Goal: Task Accomplishment & Management: Use online tool/utility

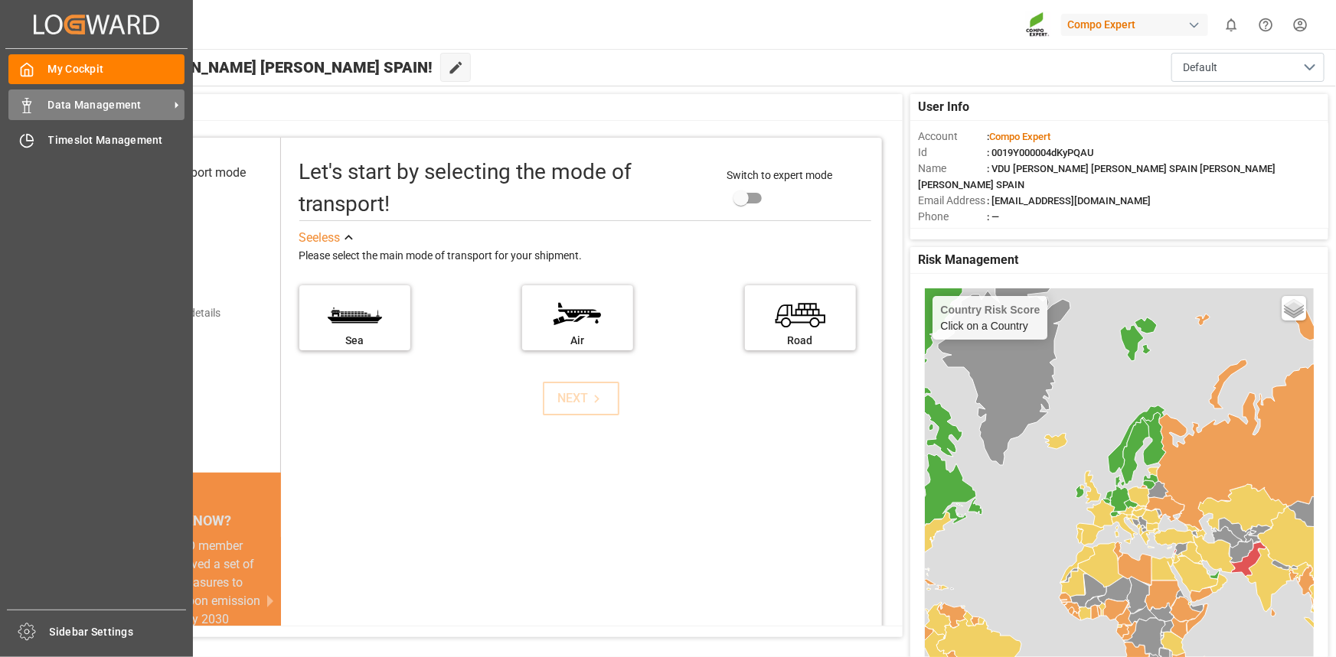
drag, startPoint x: 82, startPoint y: 107, endPoint x: 91, endPoint y: 107, distance: 9.2
click at [83, 107] on span "Data Management" at bounding box center [108, 105] width 121 height 16
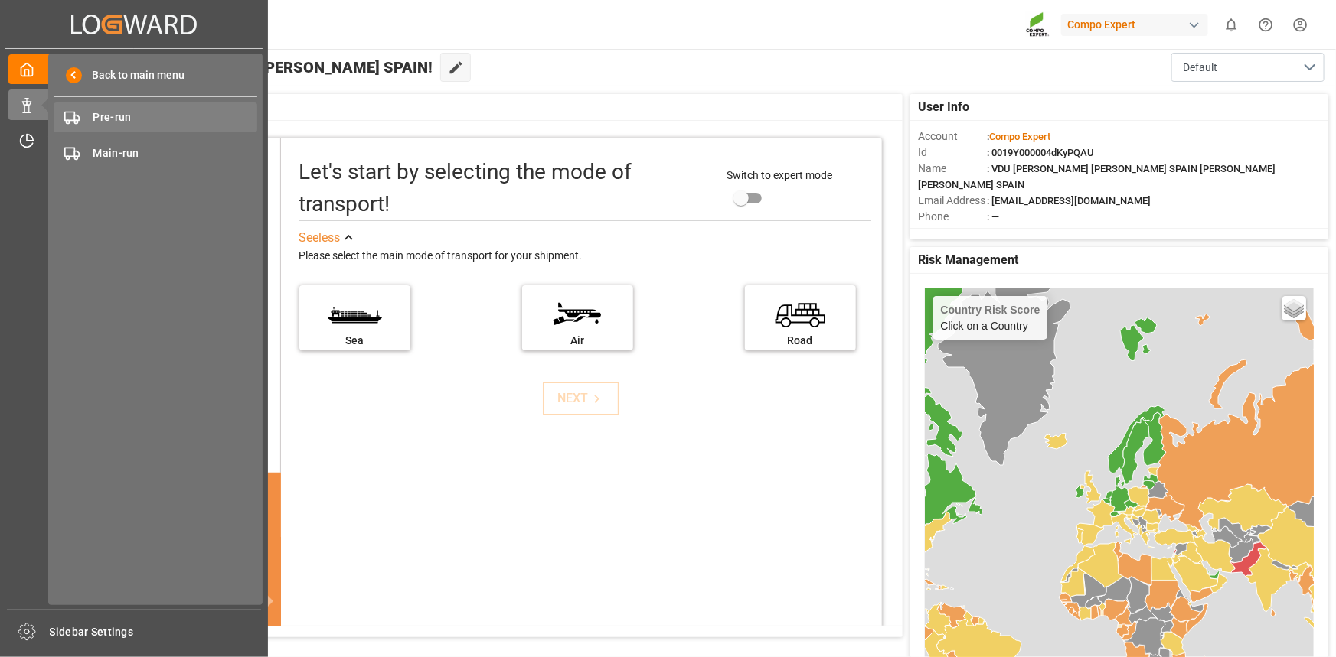
click at [170, 106] on div "Pre-run Pre-run" at bounding box center [156, 118] width 204 height 30
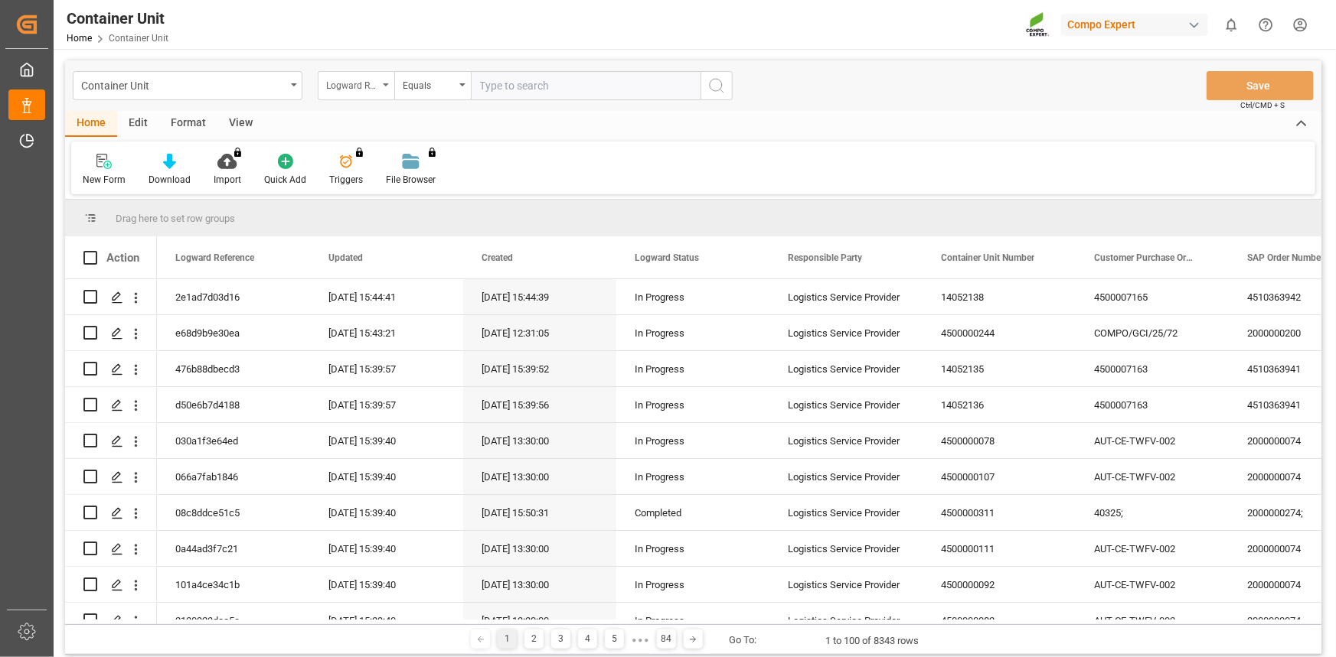
click at [367, 80] on div "Logward Reference" at bounding box center [352, 84] width 52 height 18
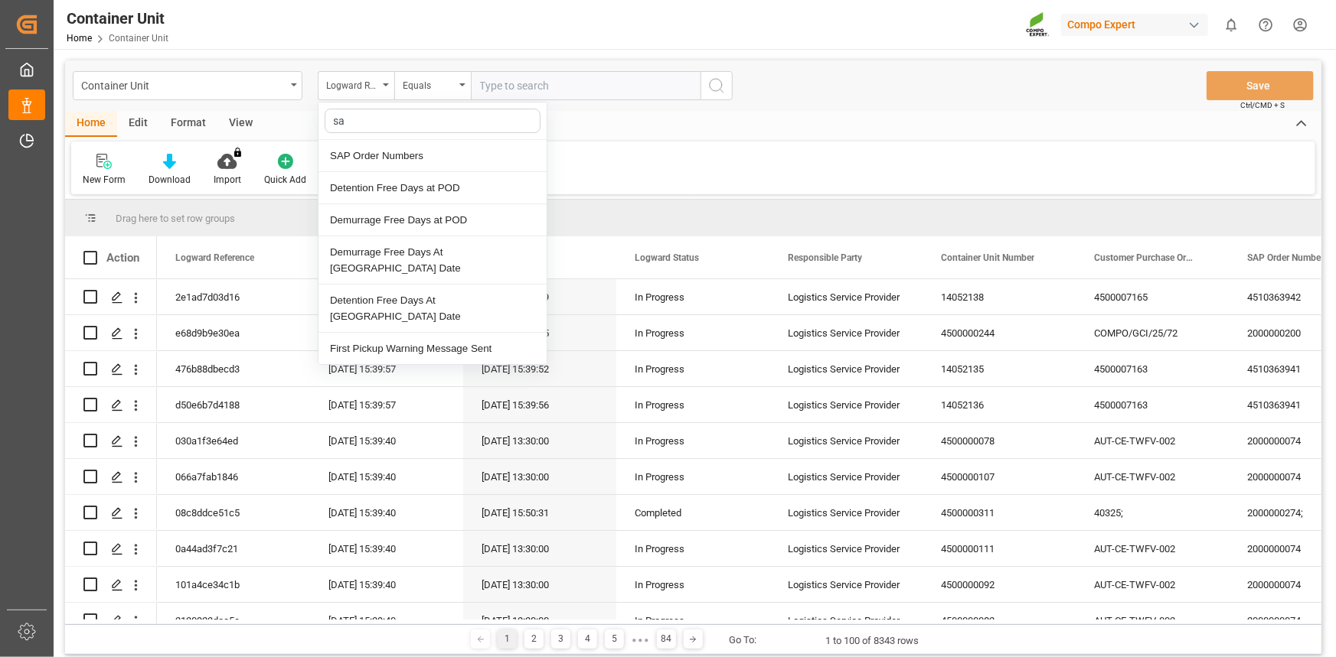
type input "sap"
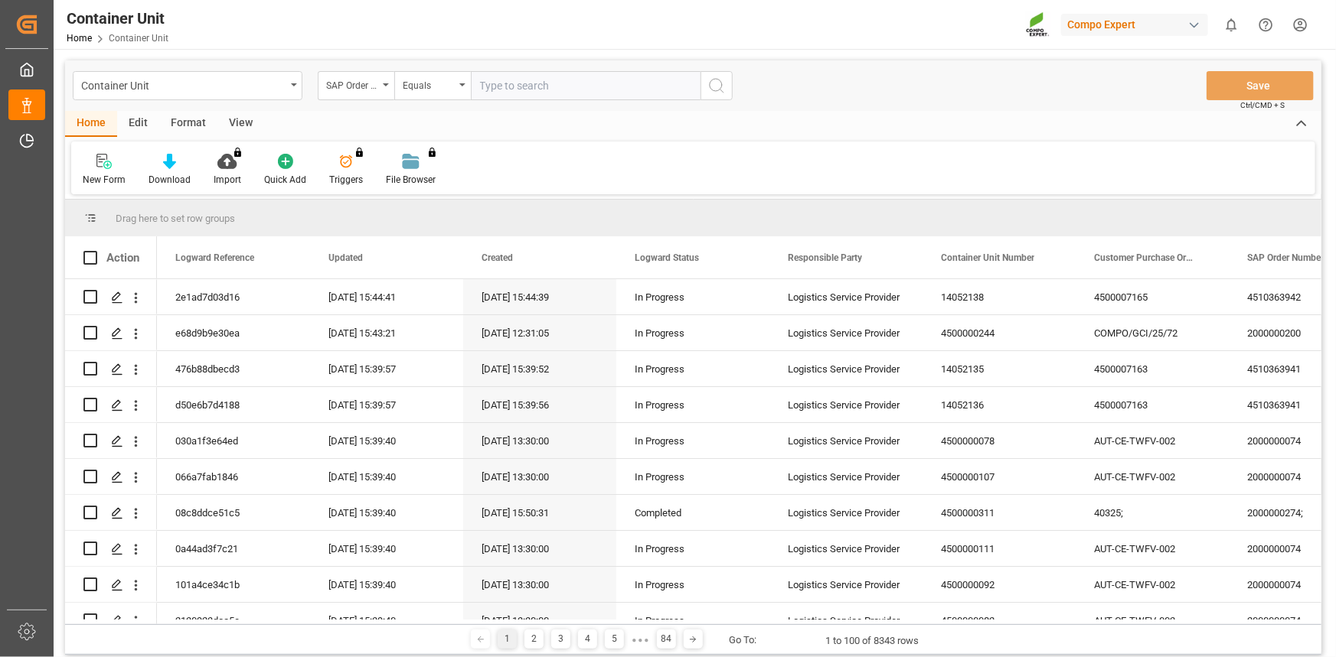
click at [538, 89] on input "text" at bounding box center [586, 85] width 230 height 29
paste input "4510360955"
type input "4510360955;"
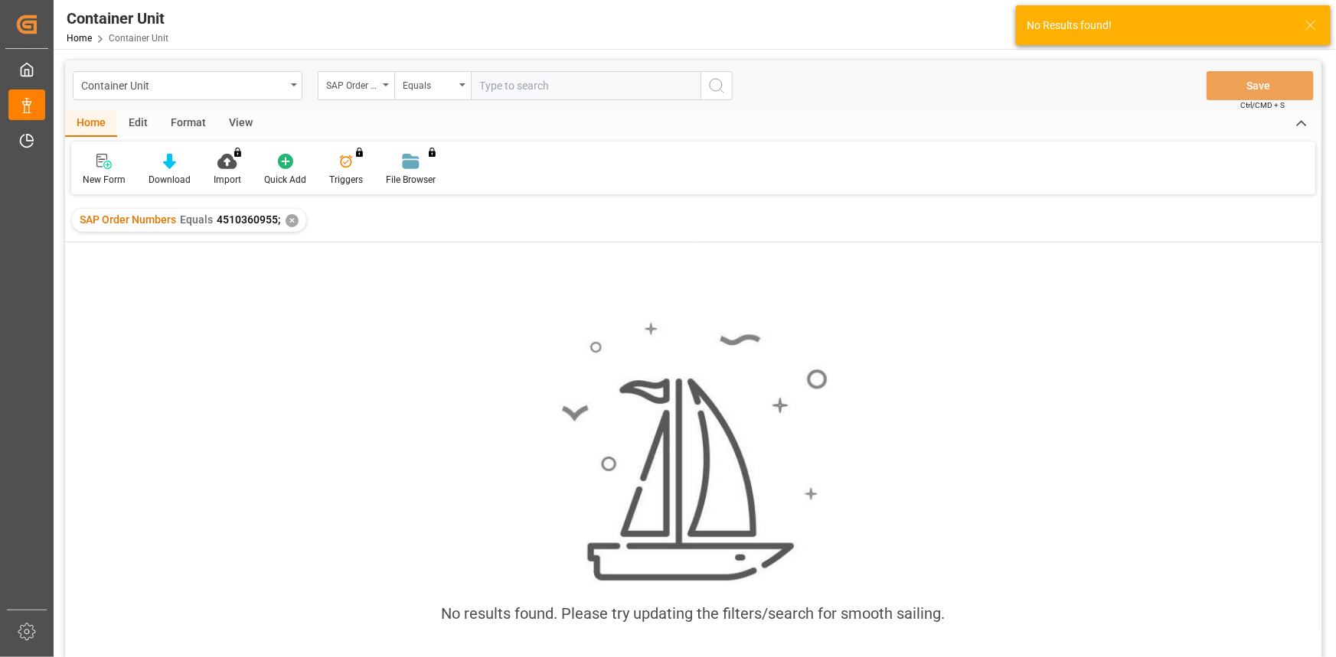
click at [292, 228] on div "SAP Order Numbers Equals 4510360955; ✕" at bounding box center [189, 220] width 234 height 23
click at [291, 221] on div "✕" at bounding box center [291, 220] width 13 height 13
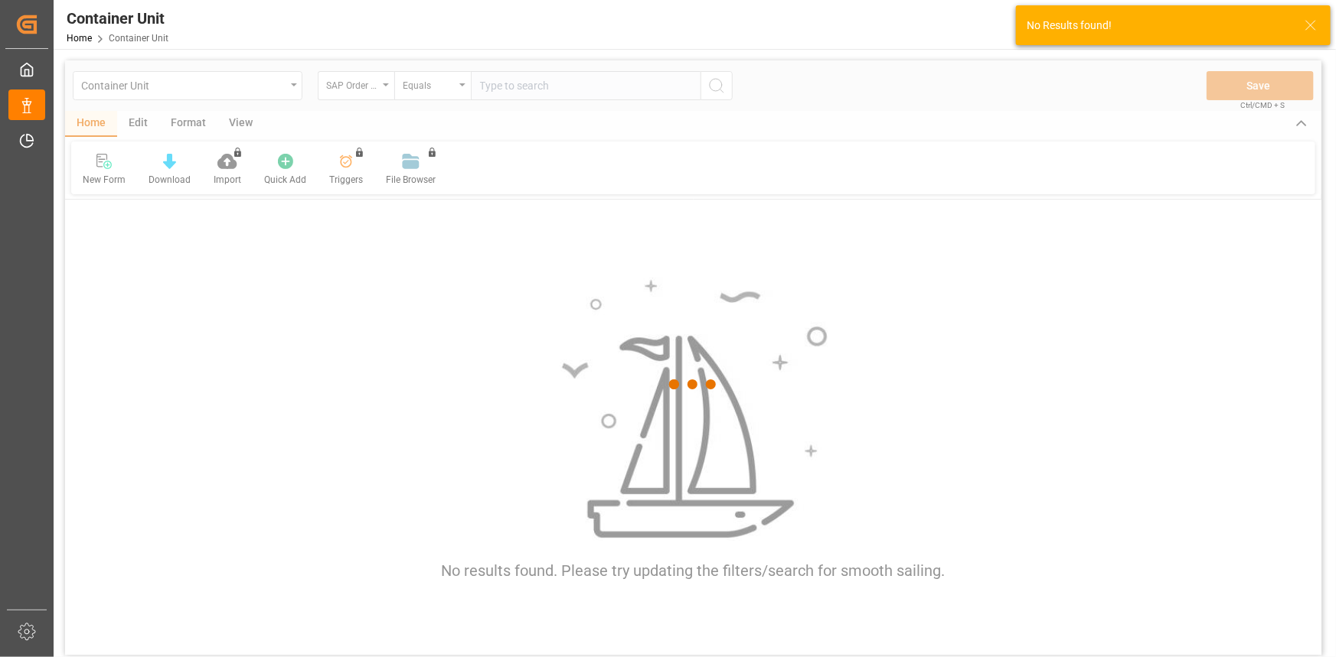
click at [366, 103] on div at bounding box center [693, 384] width 1256 height 648
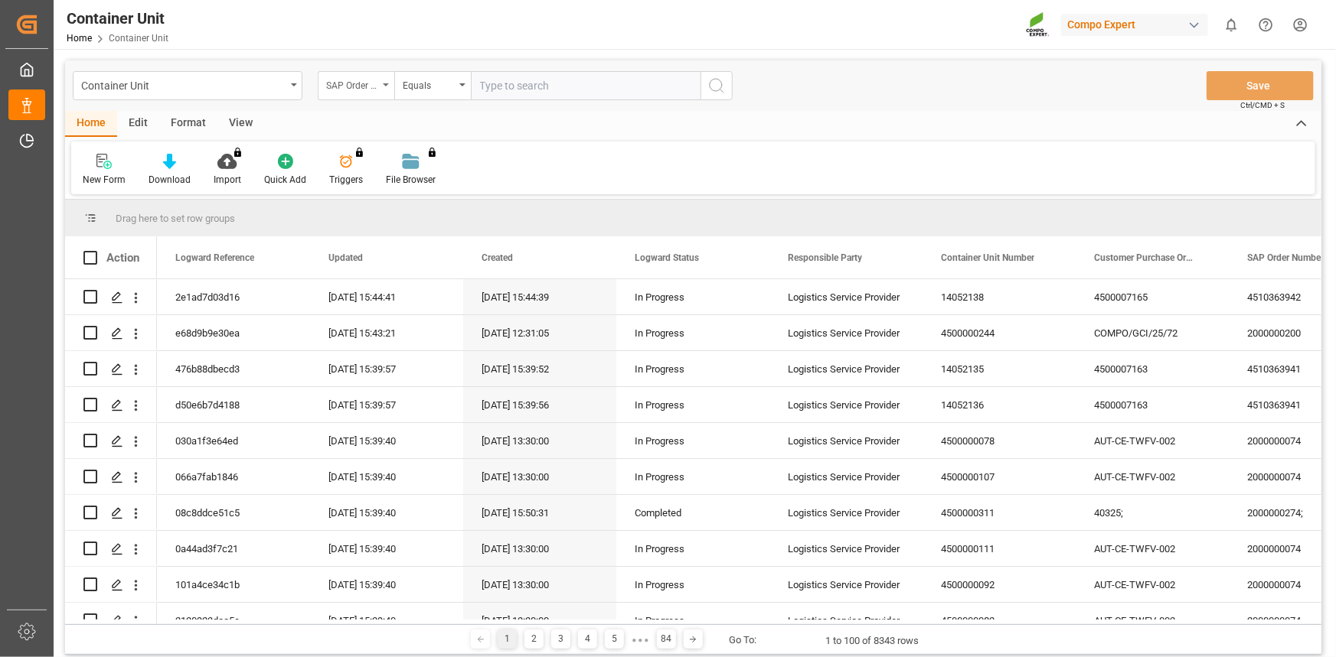
click at [368, 86] on div "SAP Order Numbers" at bounding box center [352, 84] width 52 height 18
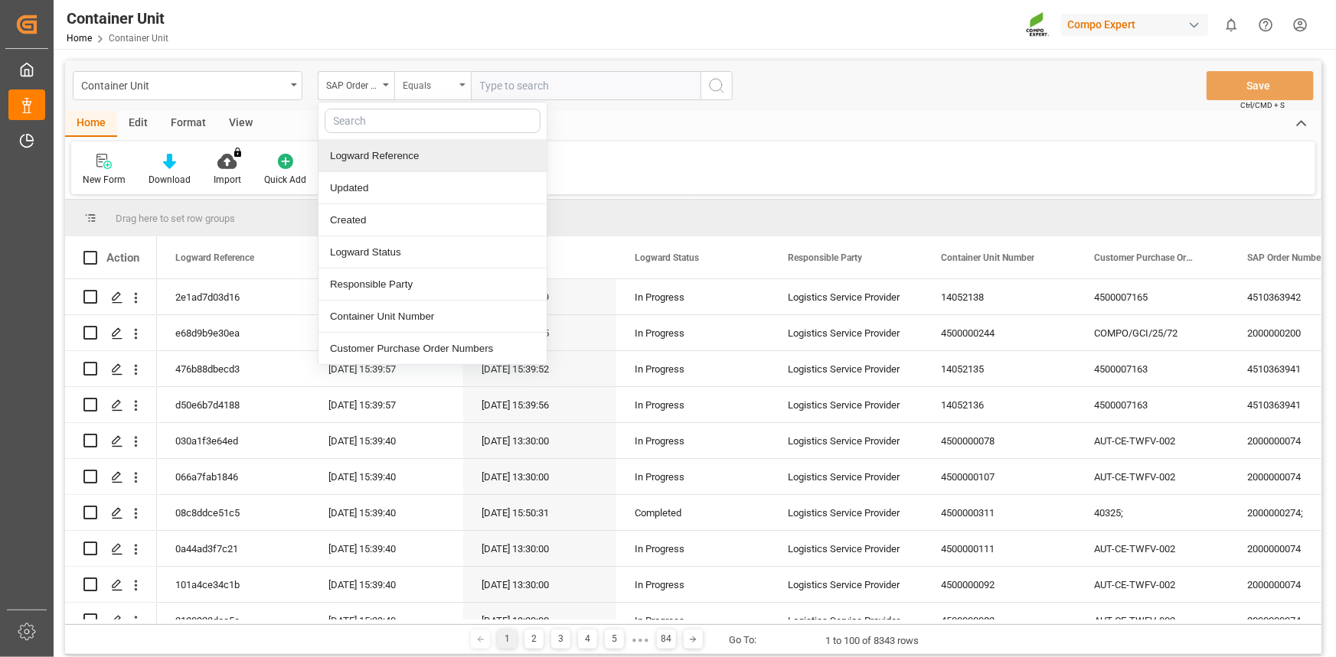
click at [441, 77] on div "Equals" at bounding box center [429, 84] width 52 height 18
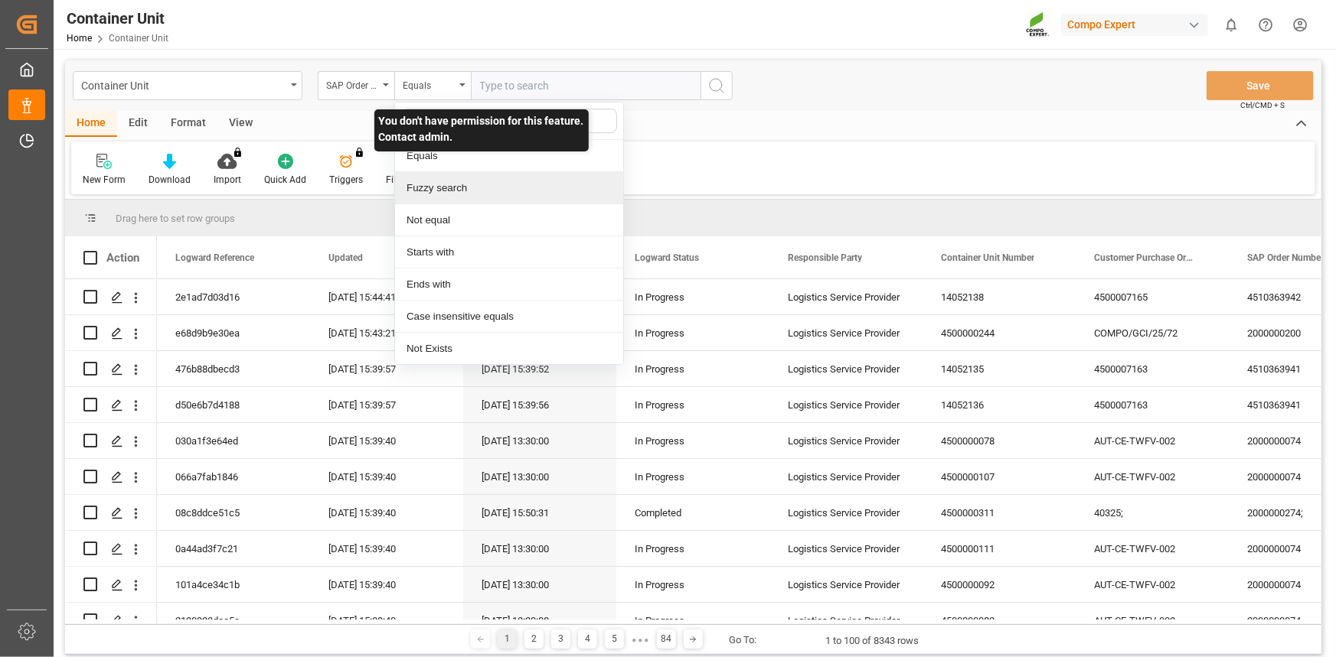
click at [442, 183] on div "Fuzzy search" at bounding box center [509, 188] width 228 height 32
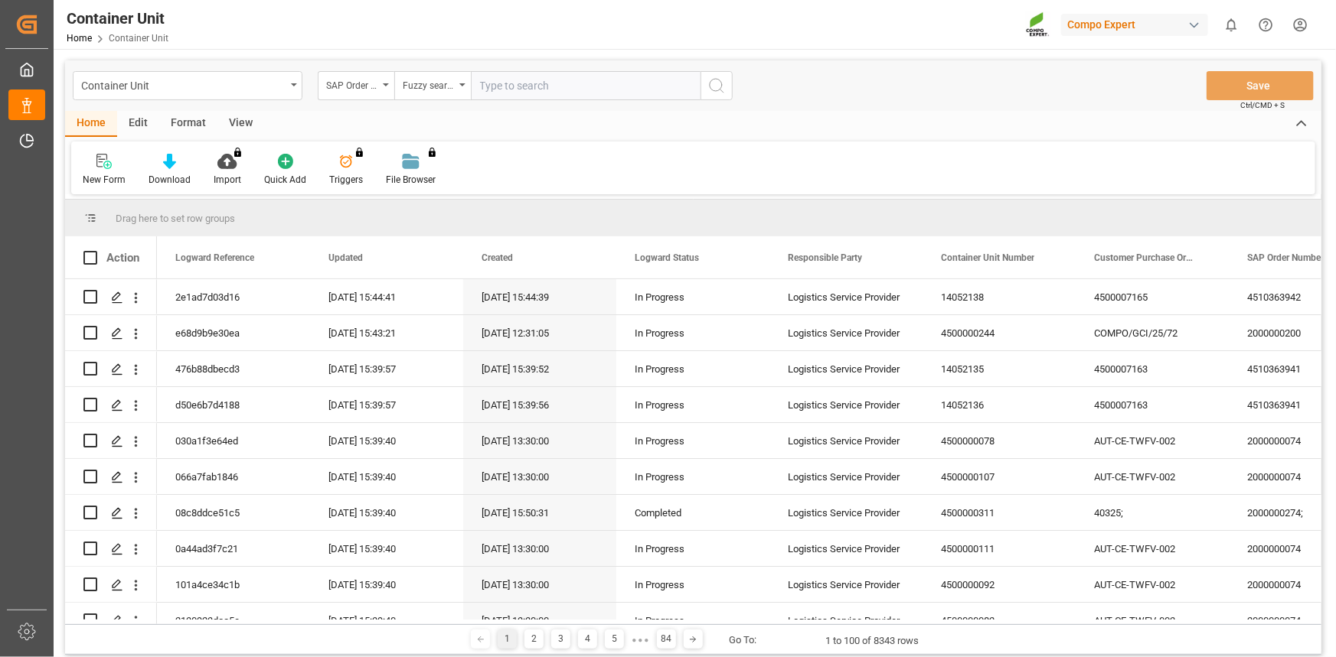
click at [508, 76] on input "text" at bounding box center [586, 85] width 230 height 29
paste input "4510360955"
type input "4510360955"
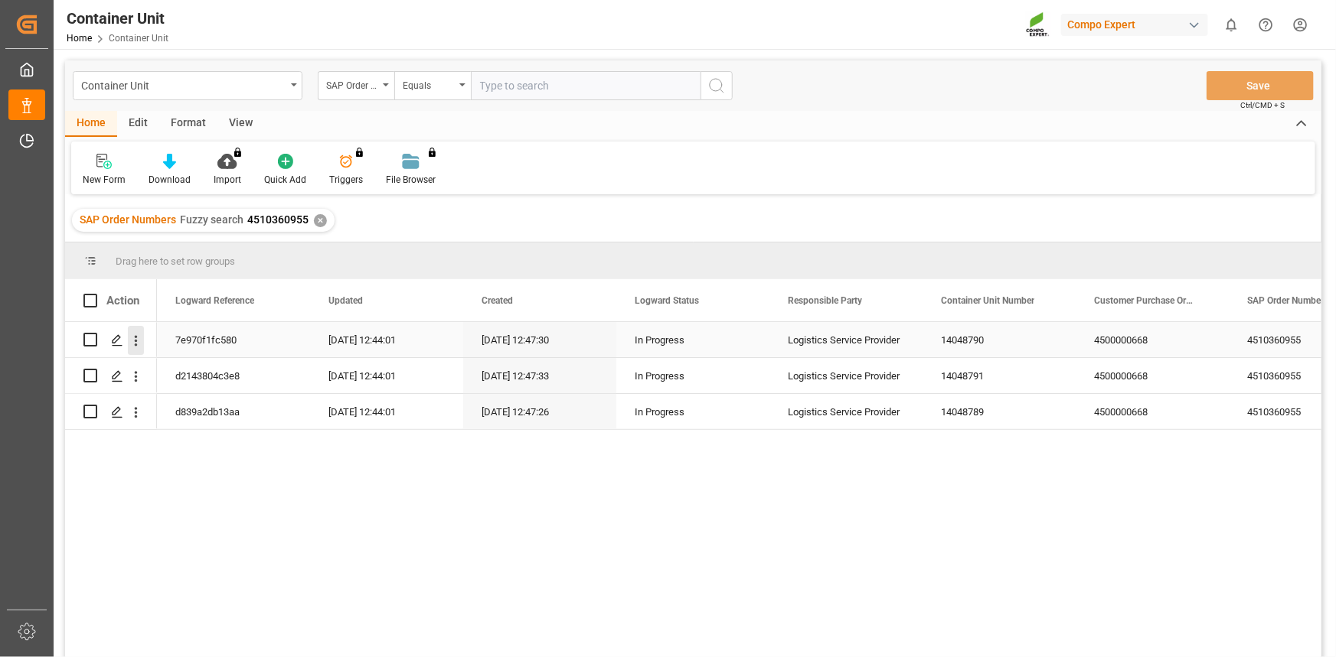
click at [139, 343] on icon "open menu" at bounding box center [136, 341] width 16 height 16
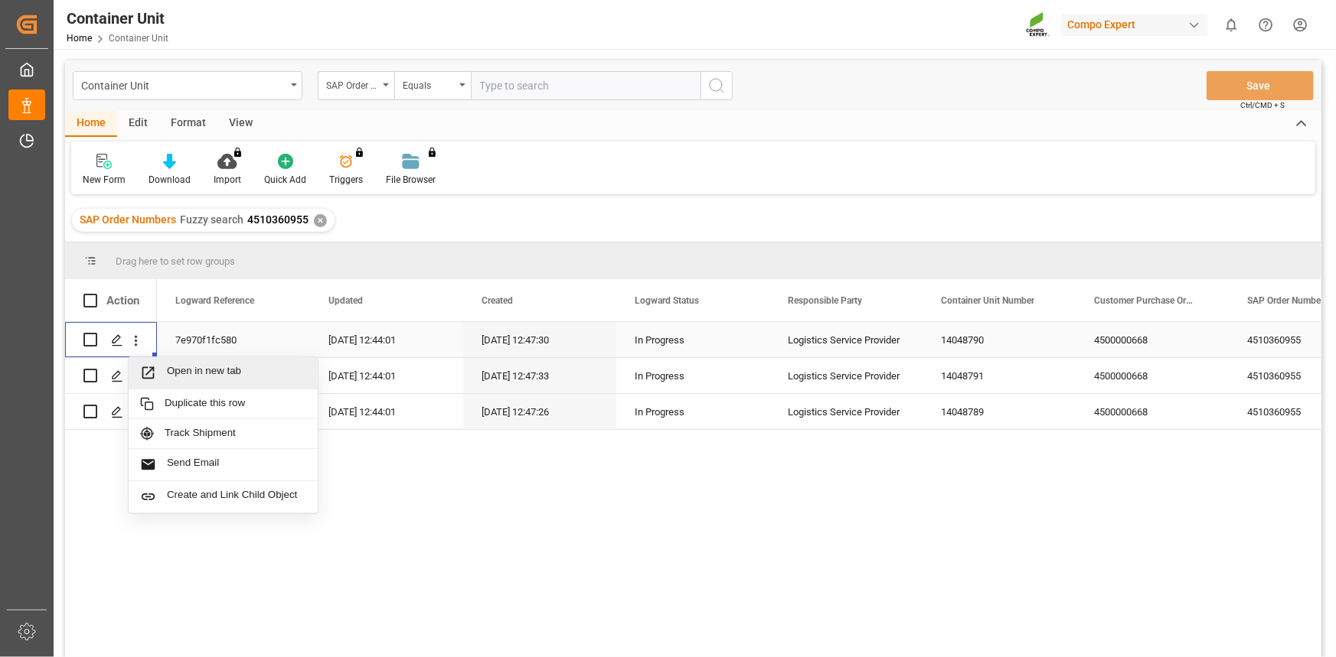
click at [175, 367] on span "Open in new tab" at bounding box center [236, 373] width 139 height 16
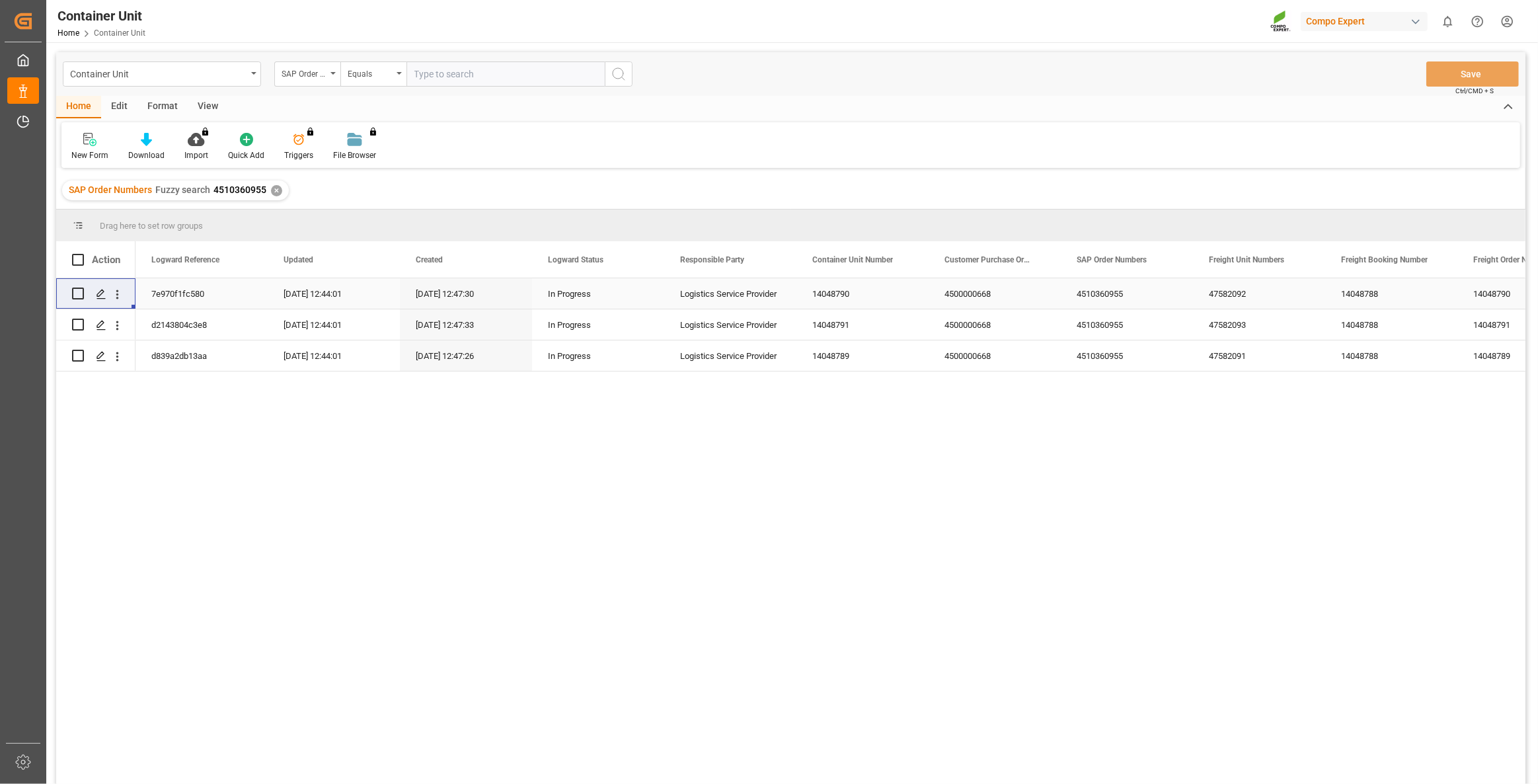
click at [531, 567] on div "7e970f1fc580 [DATE] 12:44:01 [DATE] 12:47:30 In Progress Logistics Service Prov…" at bounding box center [831, 534] width 1390 height 514
click at [121, 294] on icon "open menu" at bounding box center [117, 294] width 14 height 14
click at [225, 325] on span "Open in new tab" at bounding box center [204, 322] width 120 height 14
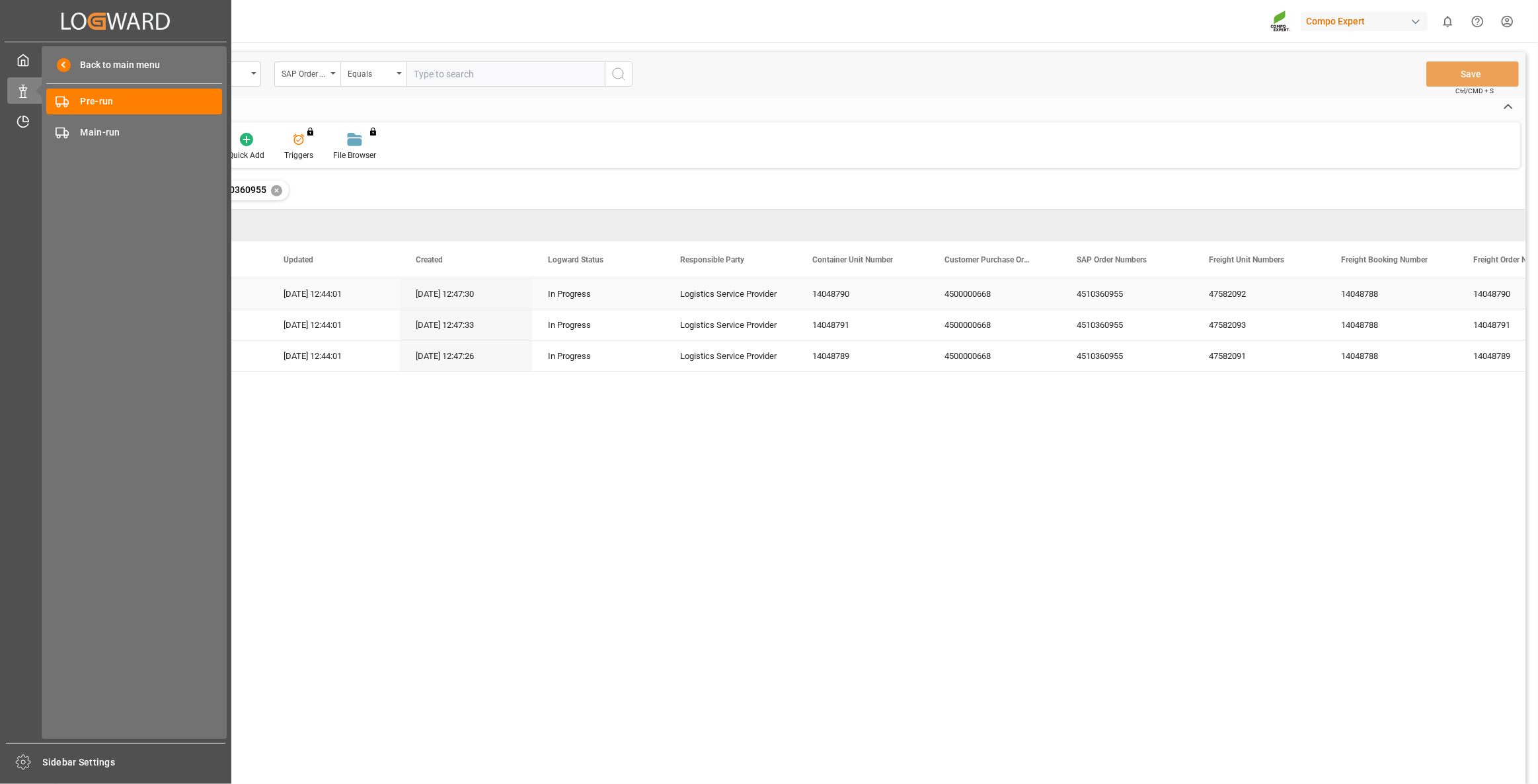
click at [71, 14] on icon "Created by potrace 1.15, written by [PERSON_NAME] [DATE]-[DATE]" at bounding box center [116, 21] width 109 height 21
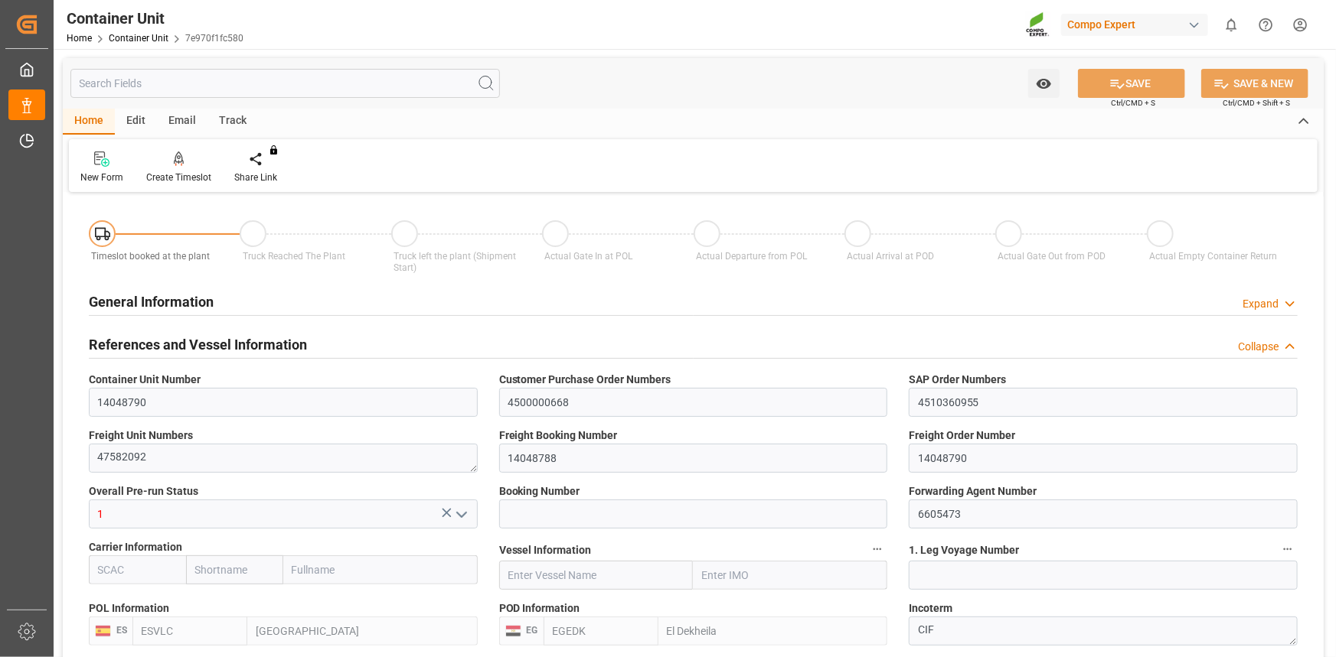
type input "ESVLC"
type input "EGEDK"
type input "10"
type input "0"
type input "11"
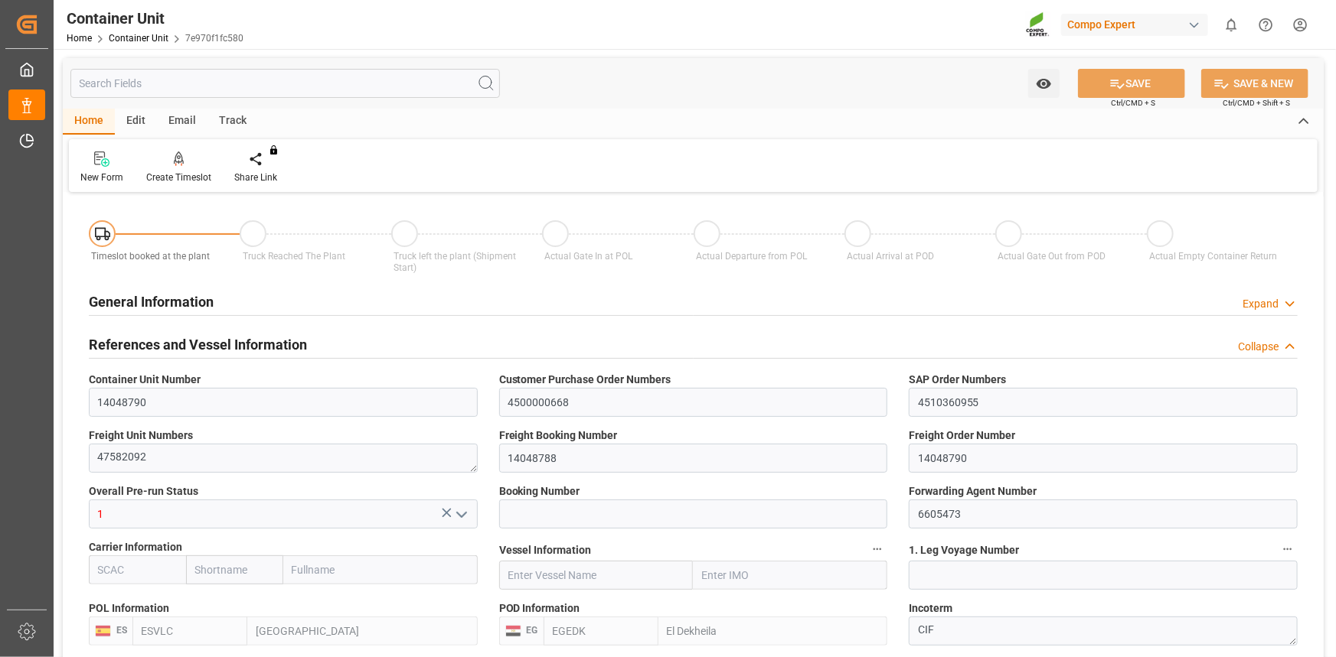
type input "0"
type input "60"
type input "24576"
type input "07.07.2025 12:48"
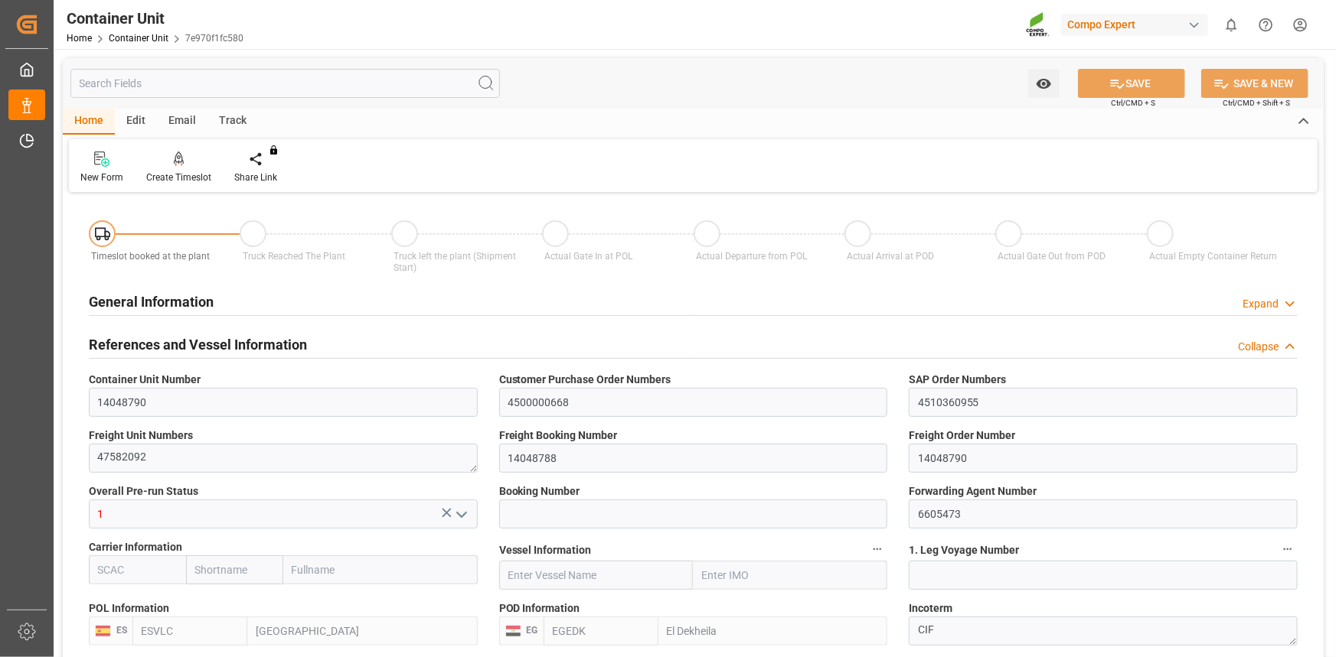
type input "07.07.2025"
click at [166, 171] on div "Create Timeslot" at bounding box center [178, 178] width 65 height 14
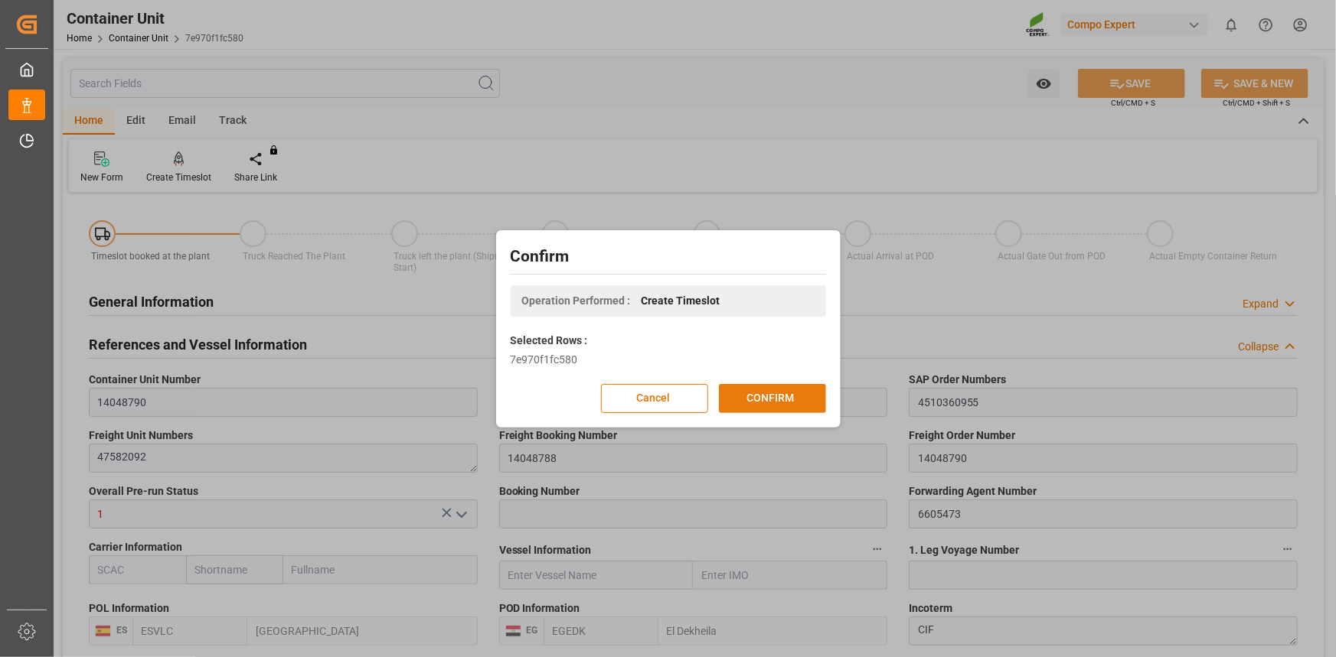
click at [784, 399] on button "CONFIRM" at bounding box center [772, 398] width 107 height 29
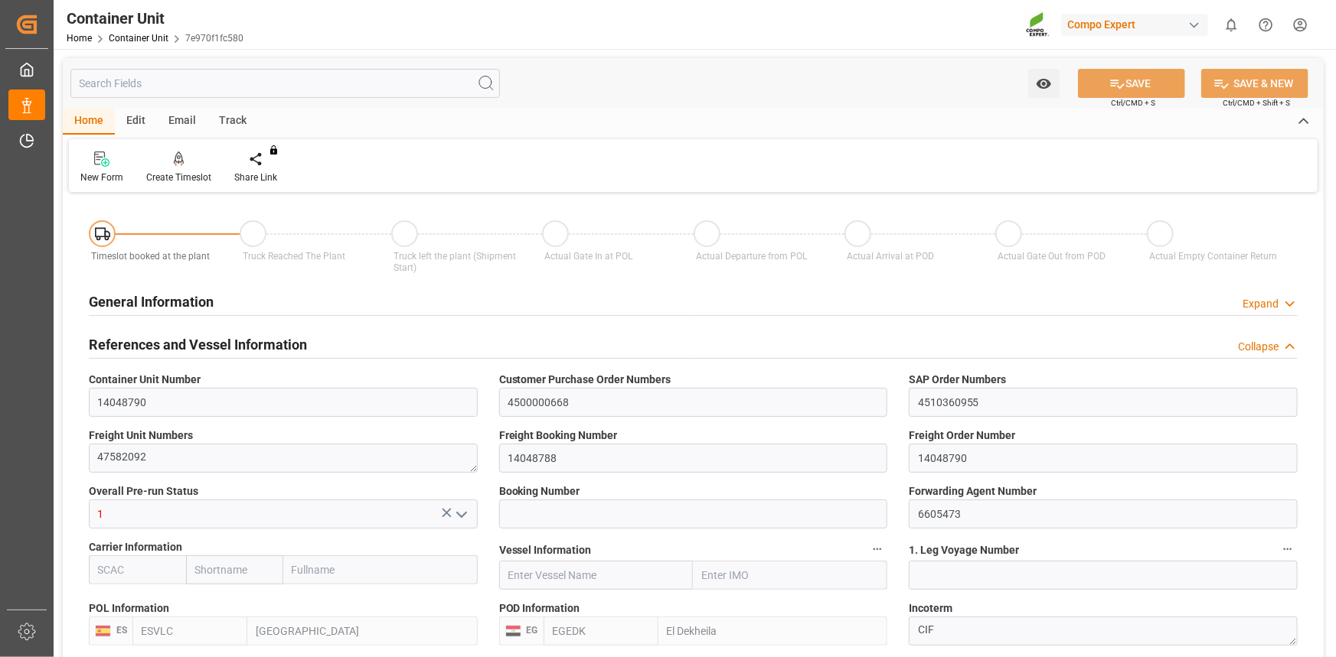
type input "ESVLC"
type input "EGEDK"
type input "10"
type input "0"
type input "11"
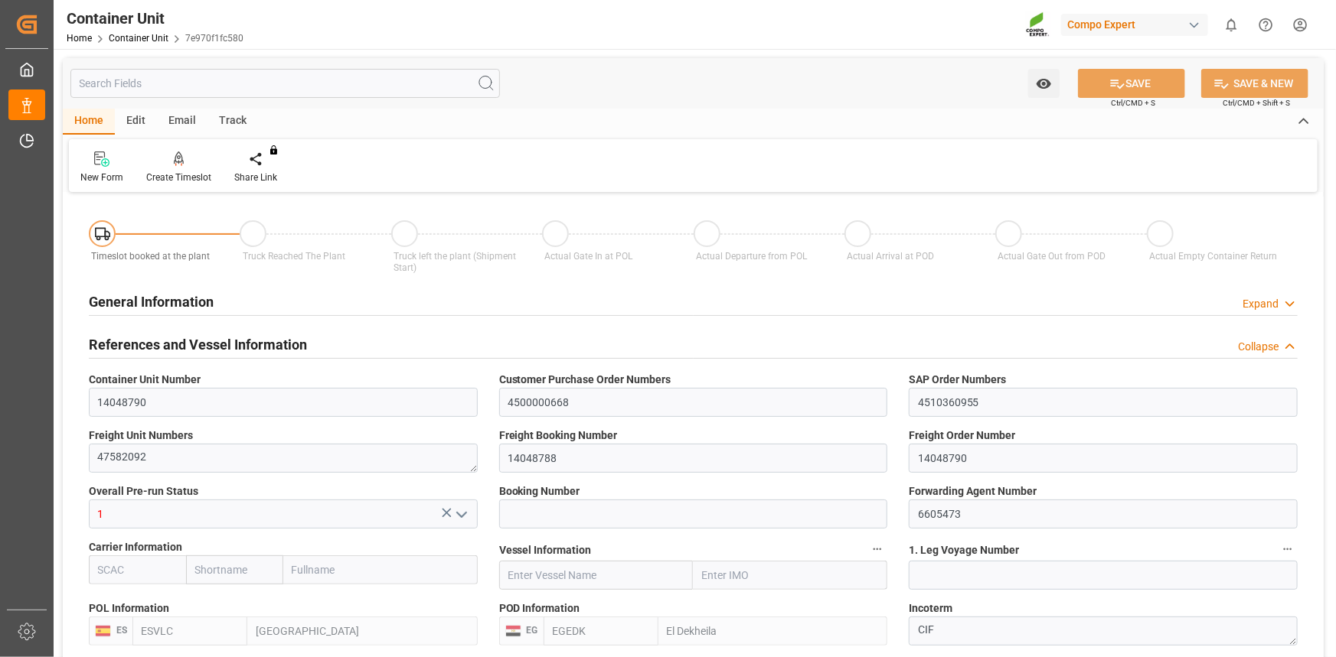
type input "0"
type input "60"
type input "24576"
type input "07.07.2025 12:48"
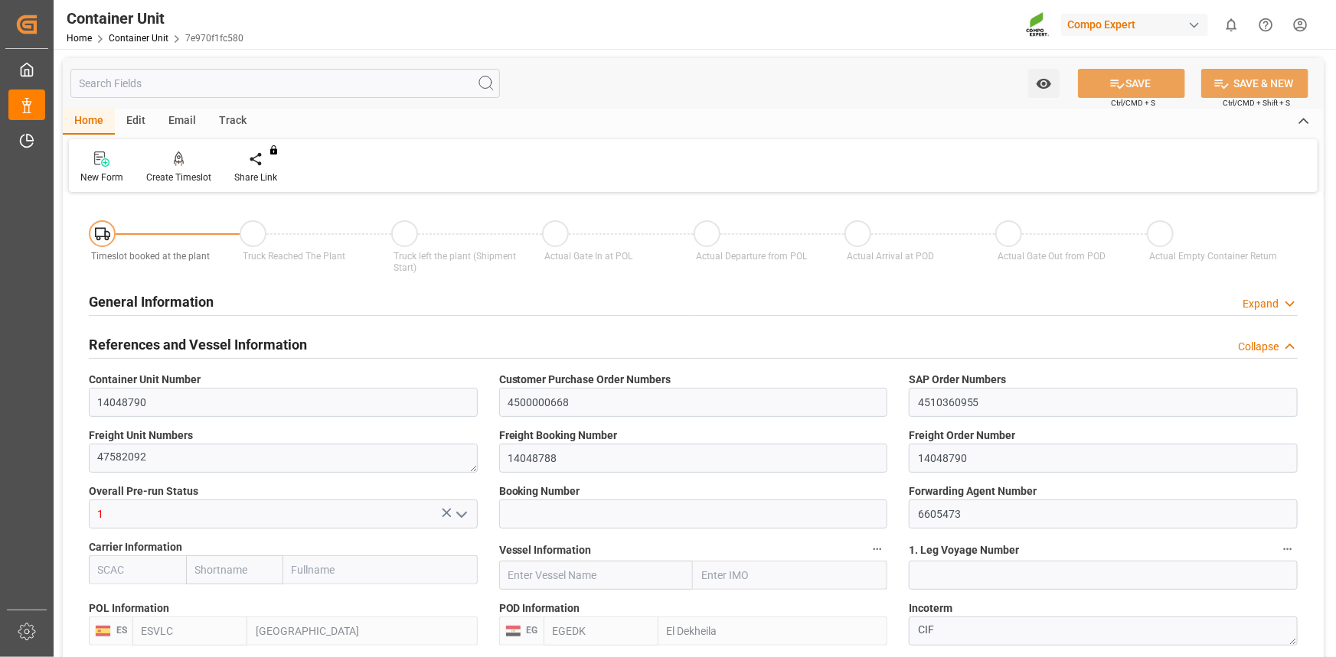
type input "07.07.2025"
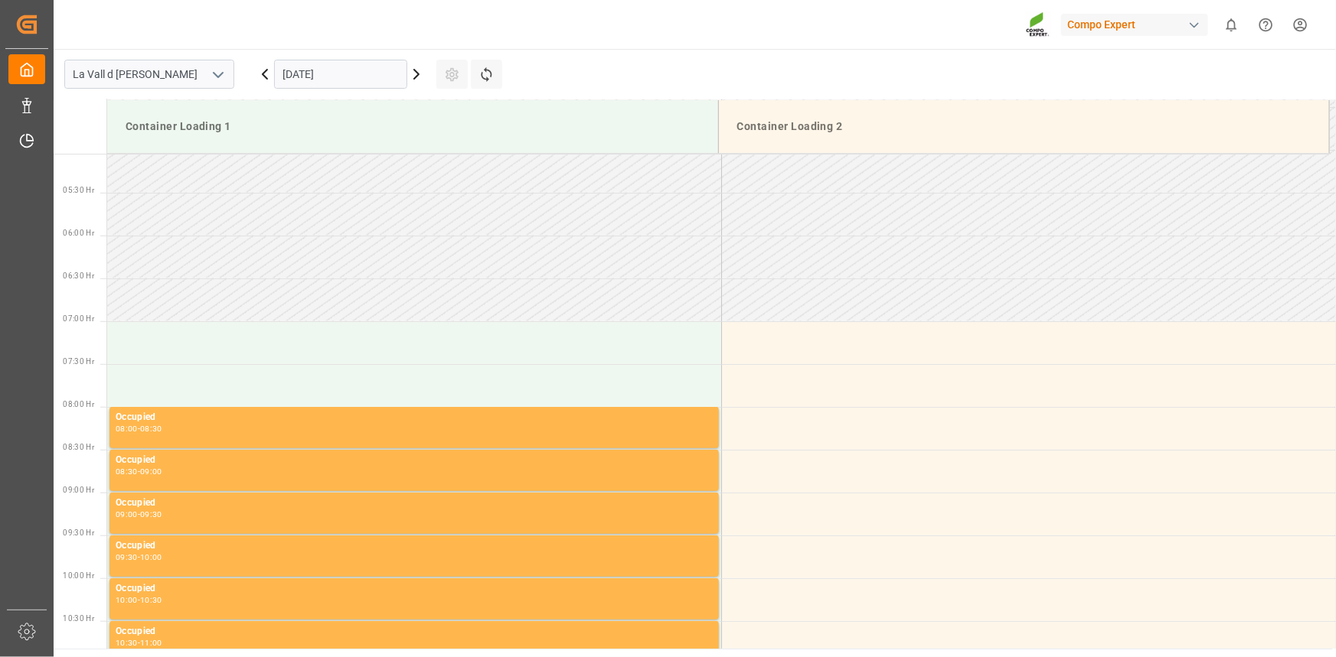
scroll to position [1276, 0]
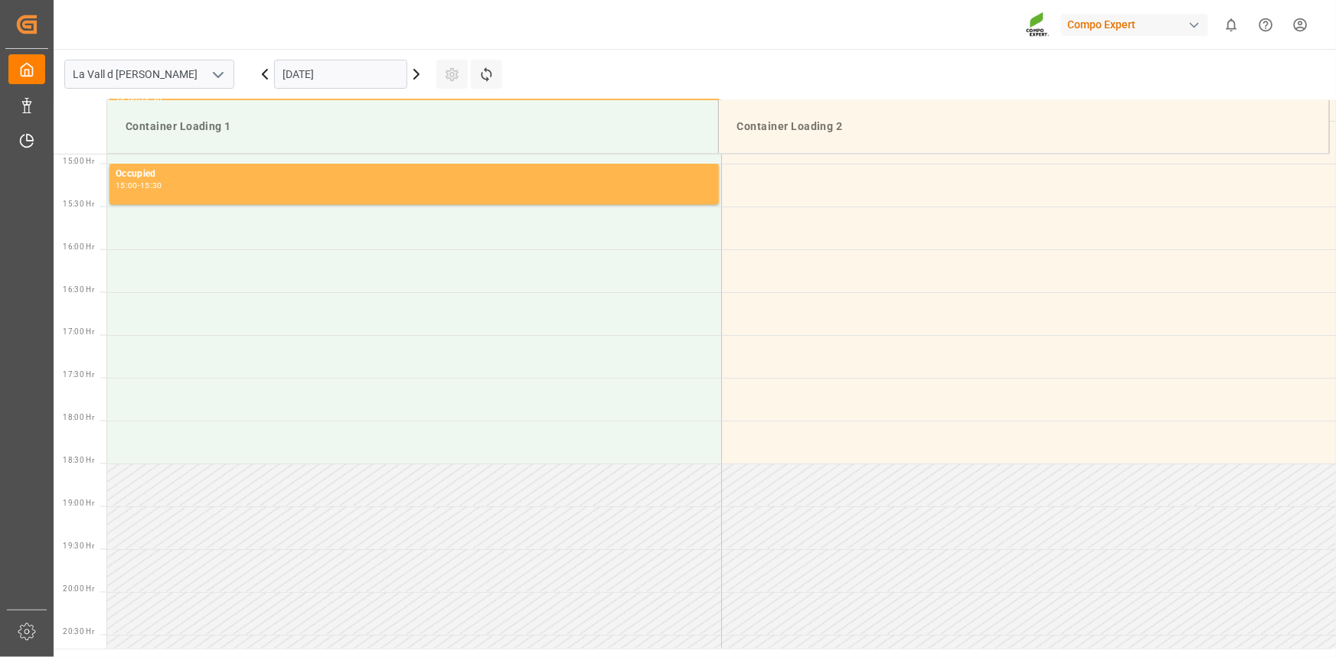
click at [353, 68] on input "[DATE]" at bounding box center [340, 74] width 133 height 29
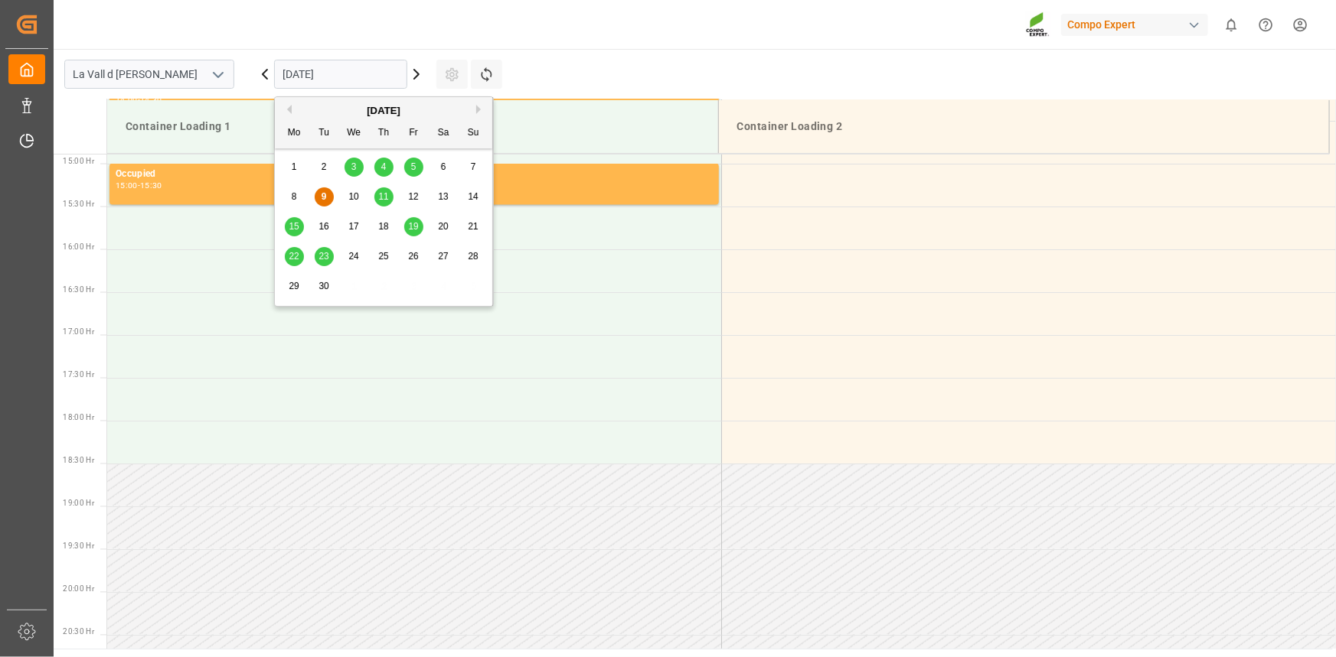
click at [390, 199] on div "11" at bounding box center [383, 197] width 19 height 18
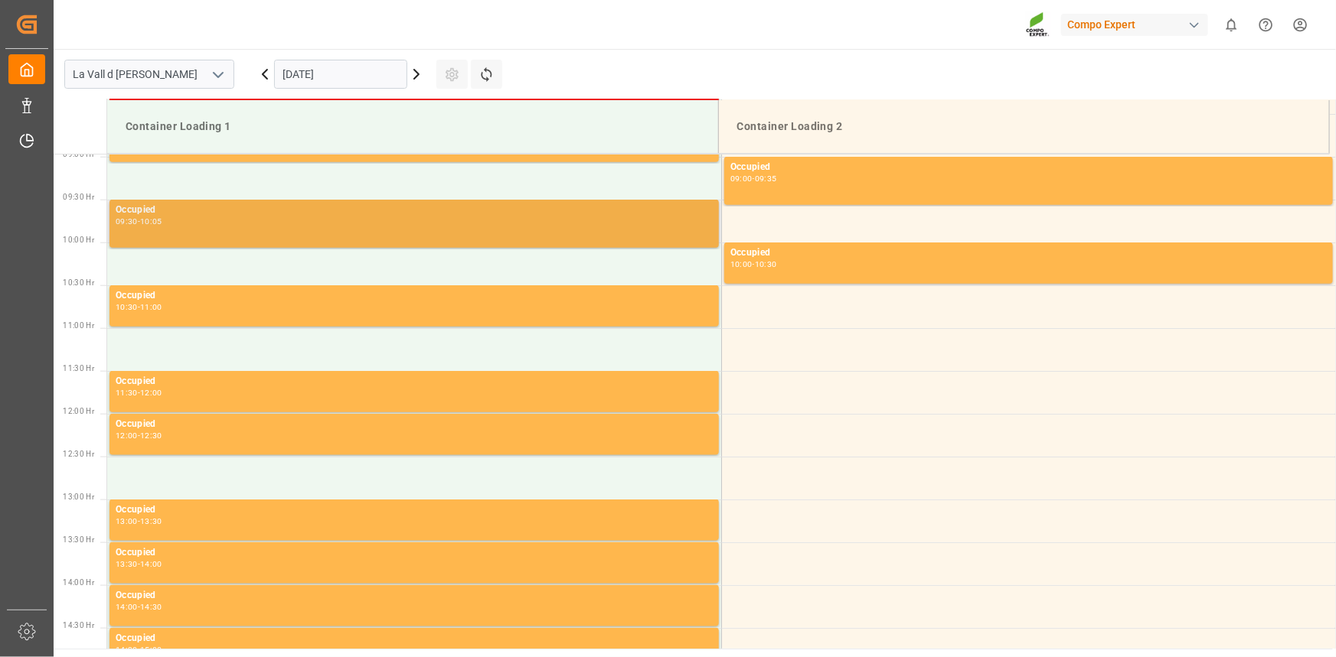
scroll to position [648, 0]
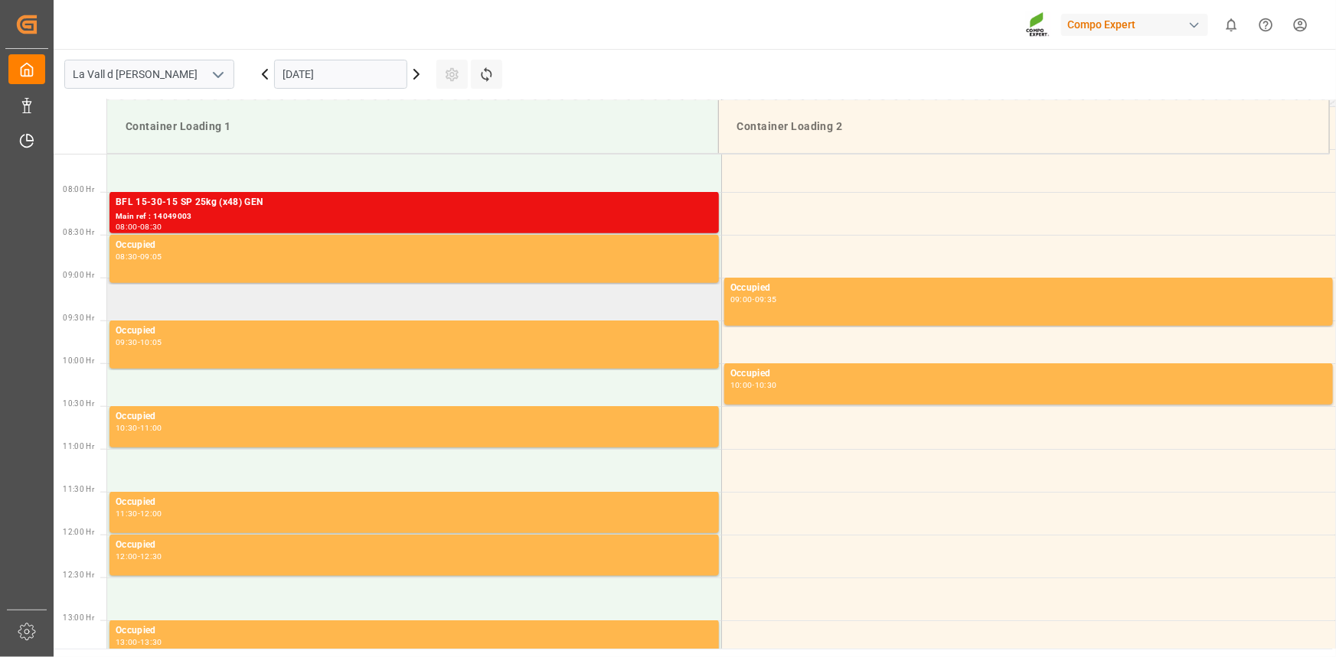
click at [175, 296] on td at bounding box center [414, 299] width 614 height 43
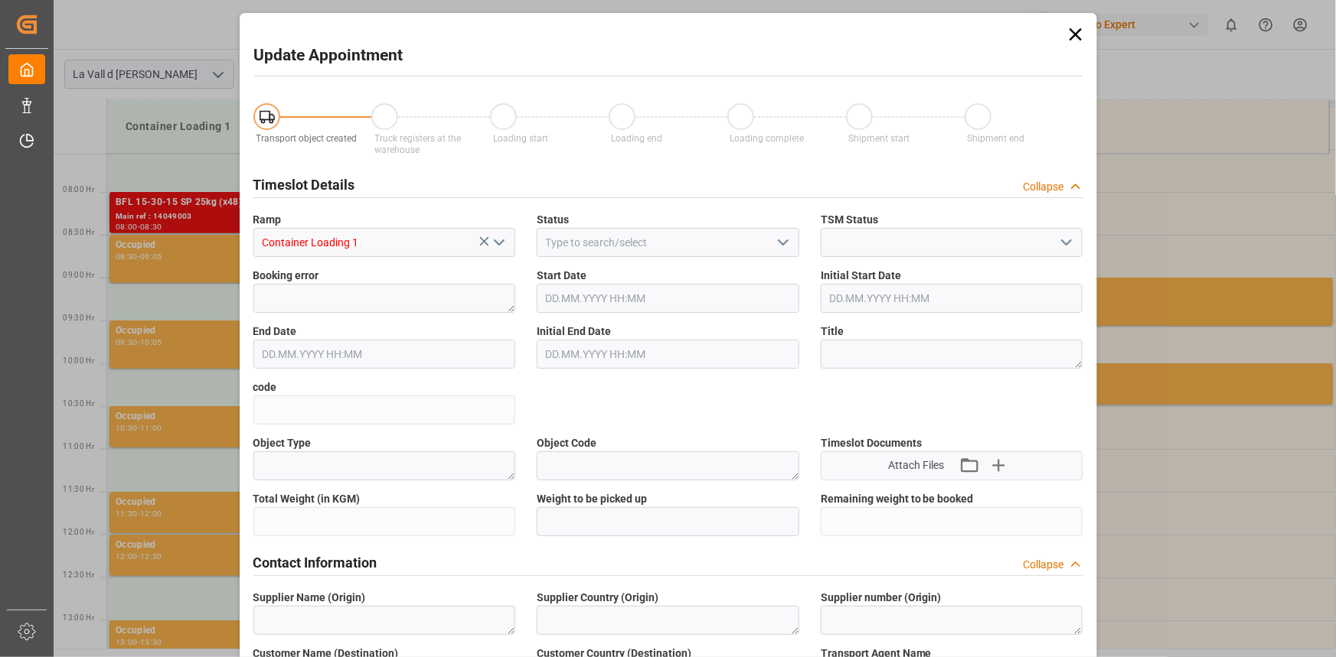
type input "11.09.2025 09:00"
type input "11.09.2025 09:30"
click at [653, 520] on input "text" at bounding box center [668, 521] width 263 height 29
type input "24576"
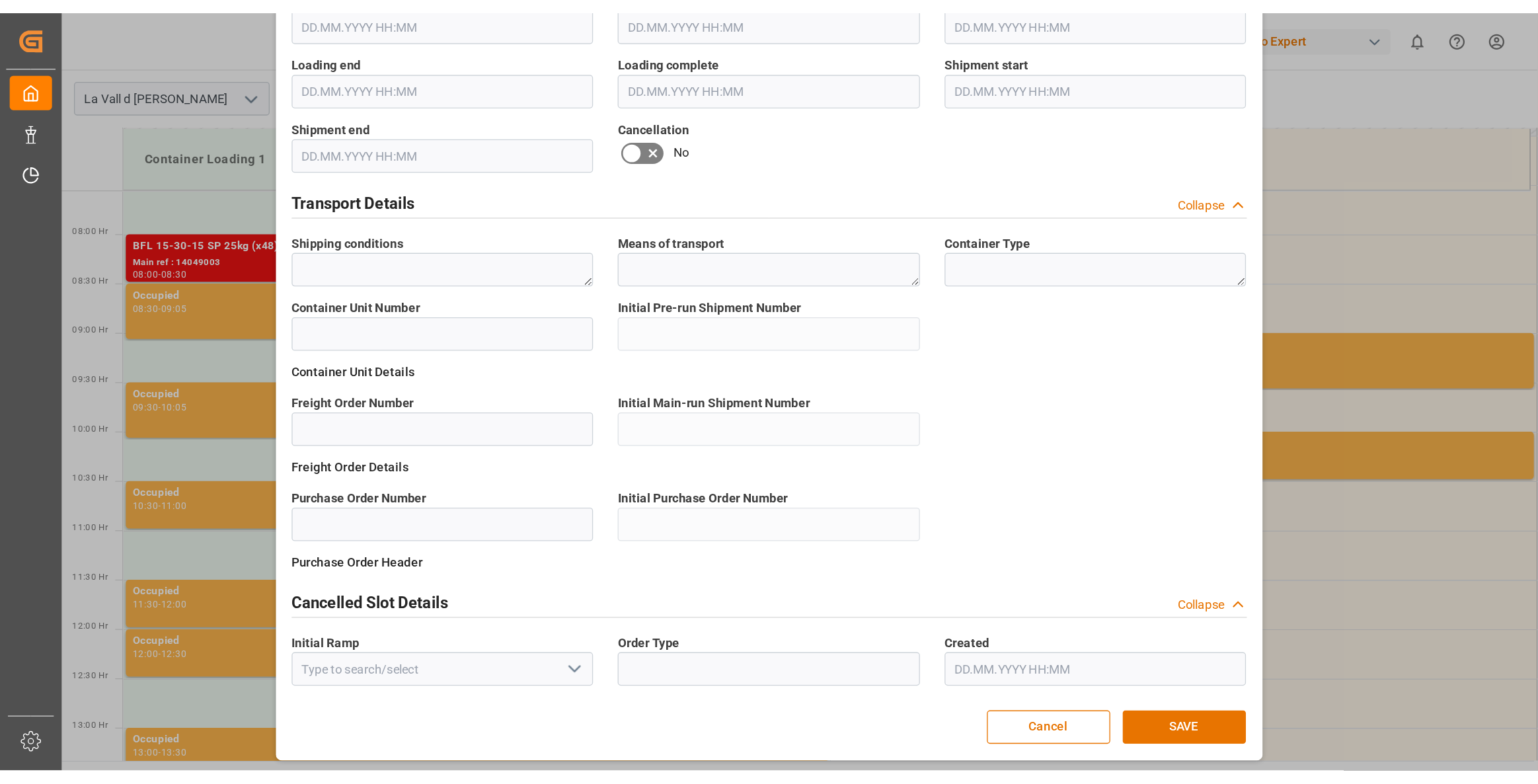
scroll to position [843, 0]
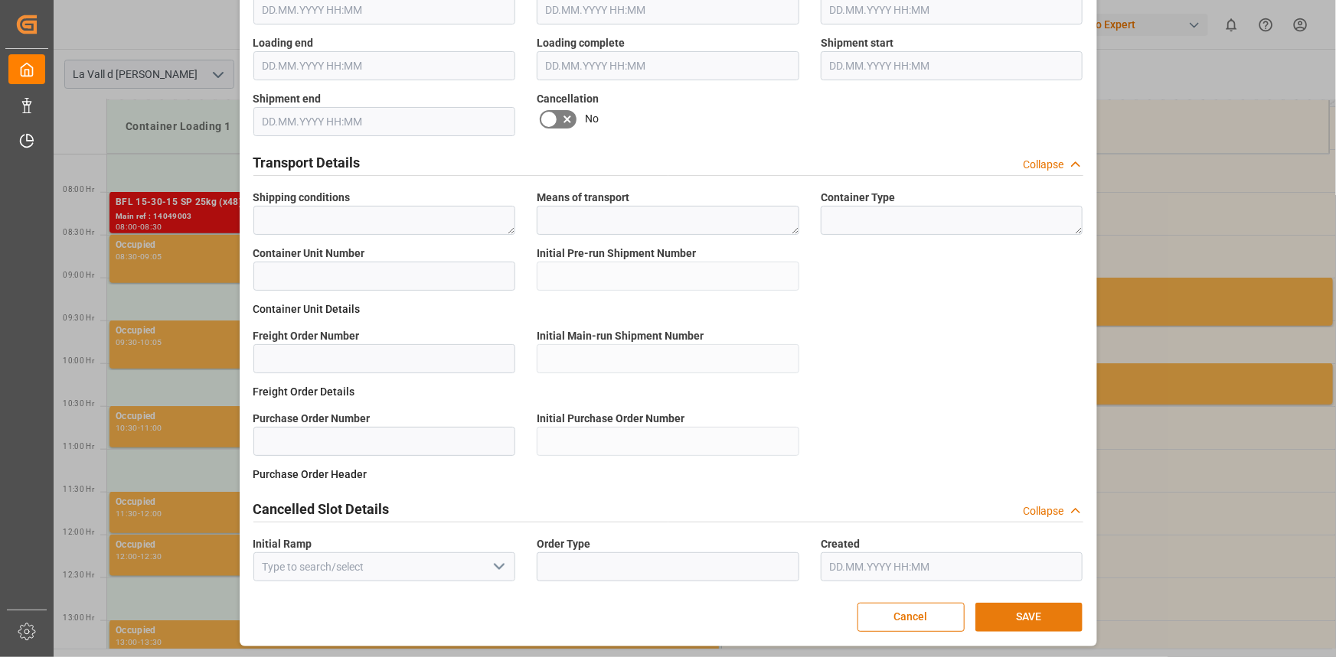
click at [1031, 615] on button "SAVE" at bounding box center [1028, 617] width 107 height 29
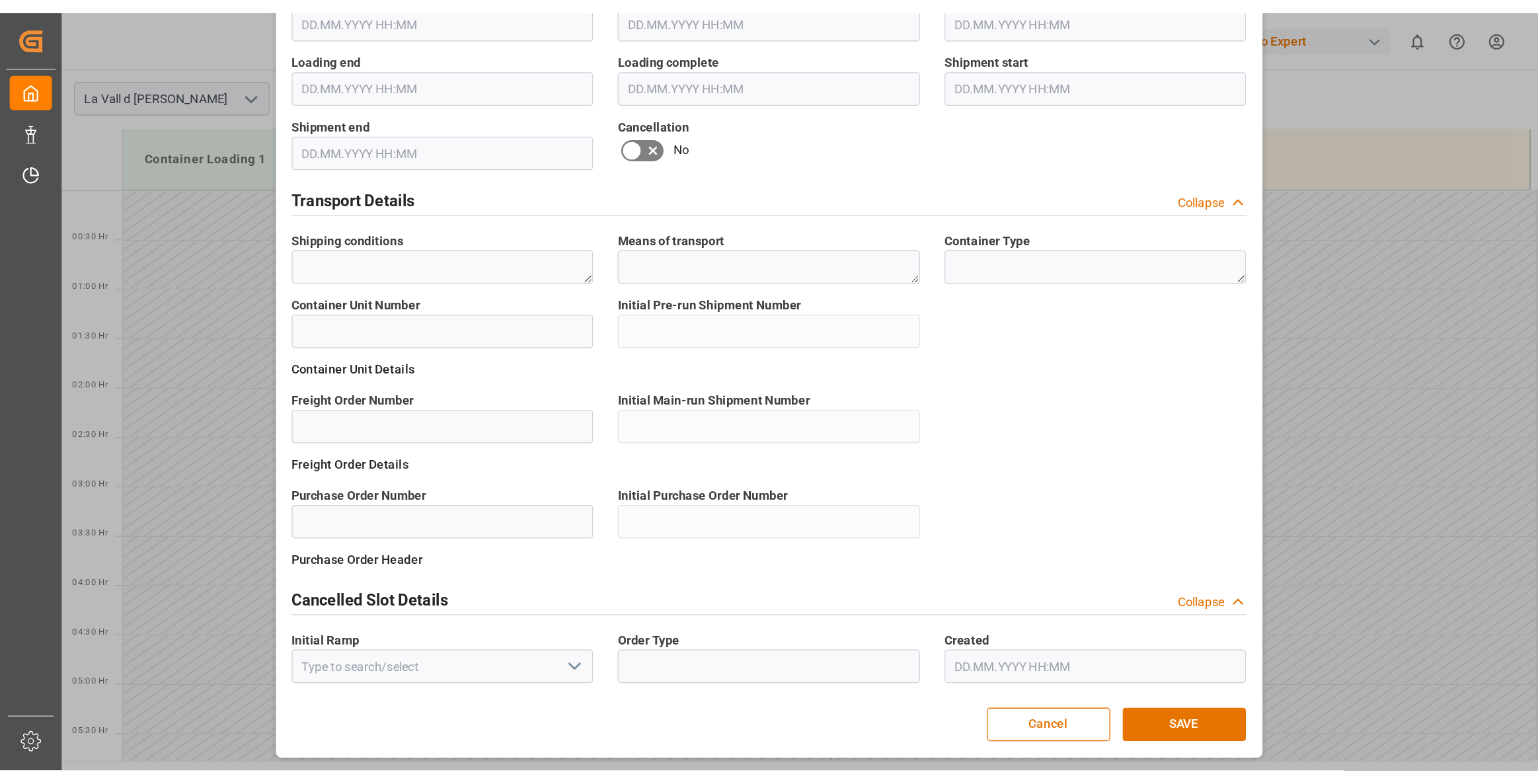
scroll to position [627, 0]
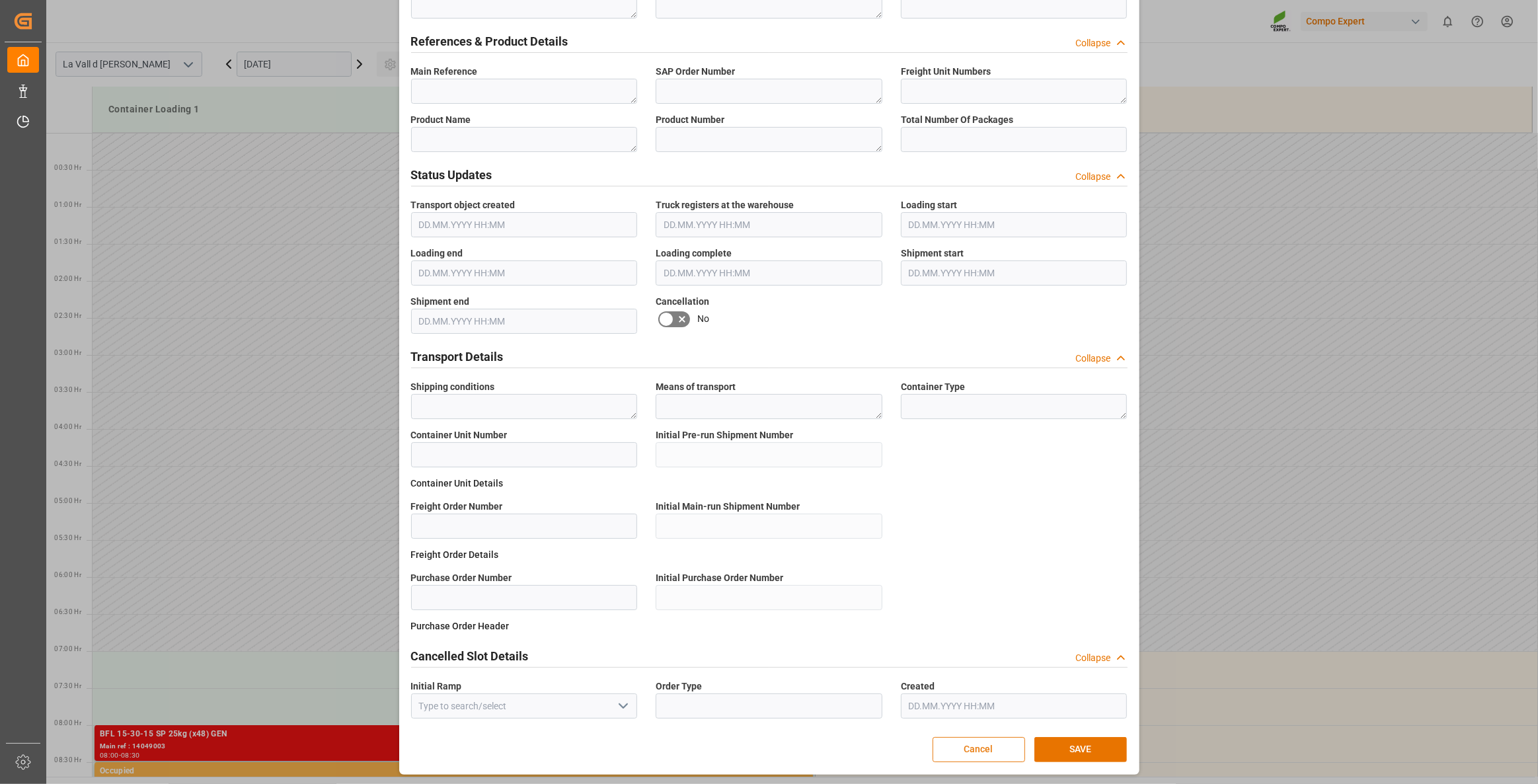
click at [985, 567] on button "Cancel" at bounding box center [978, 749] width 92 height 25
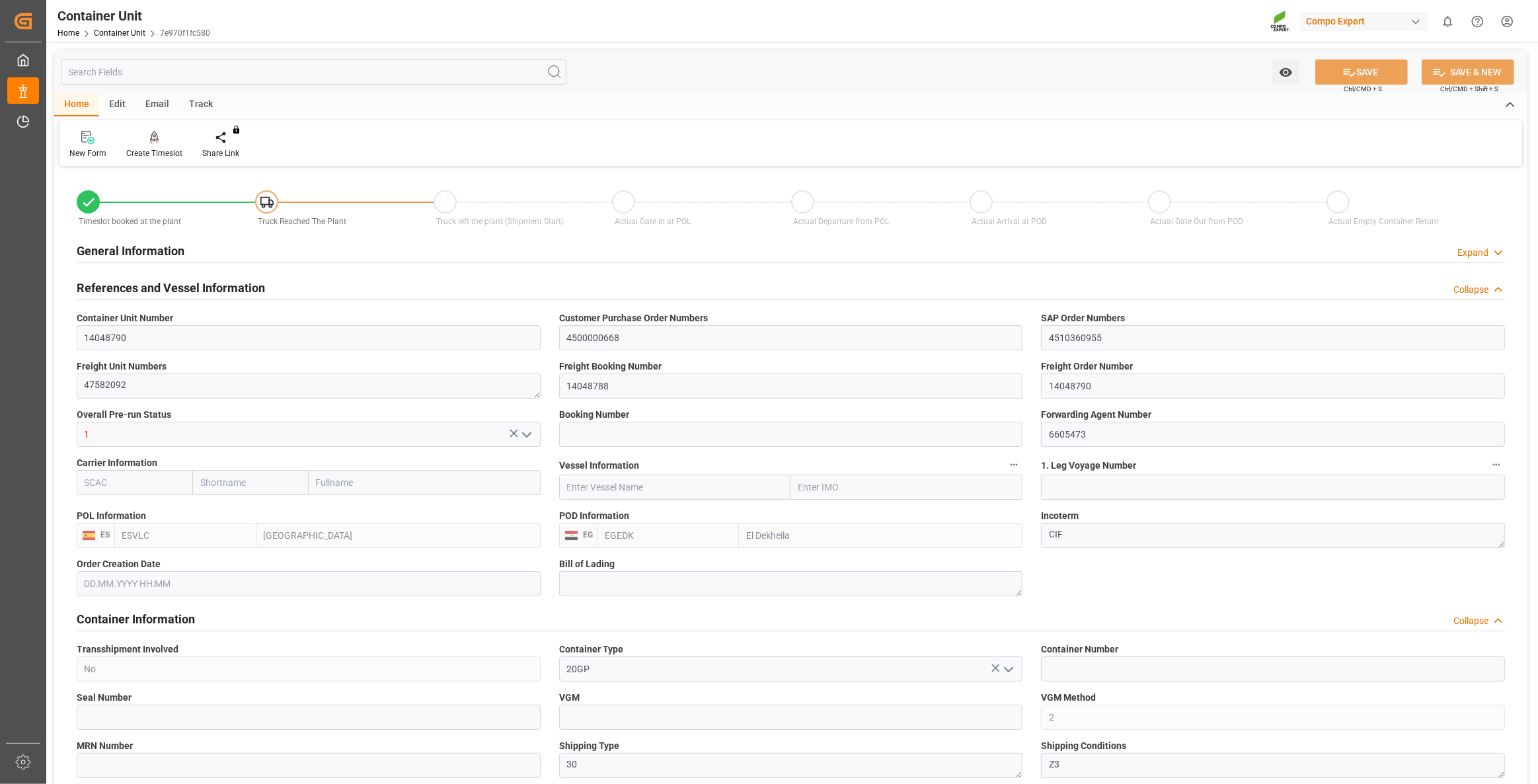
type input "ESVLC"
type input "EGEDK"
type input "10"
type input "0"
type input "11"
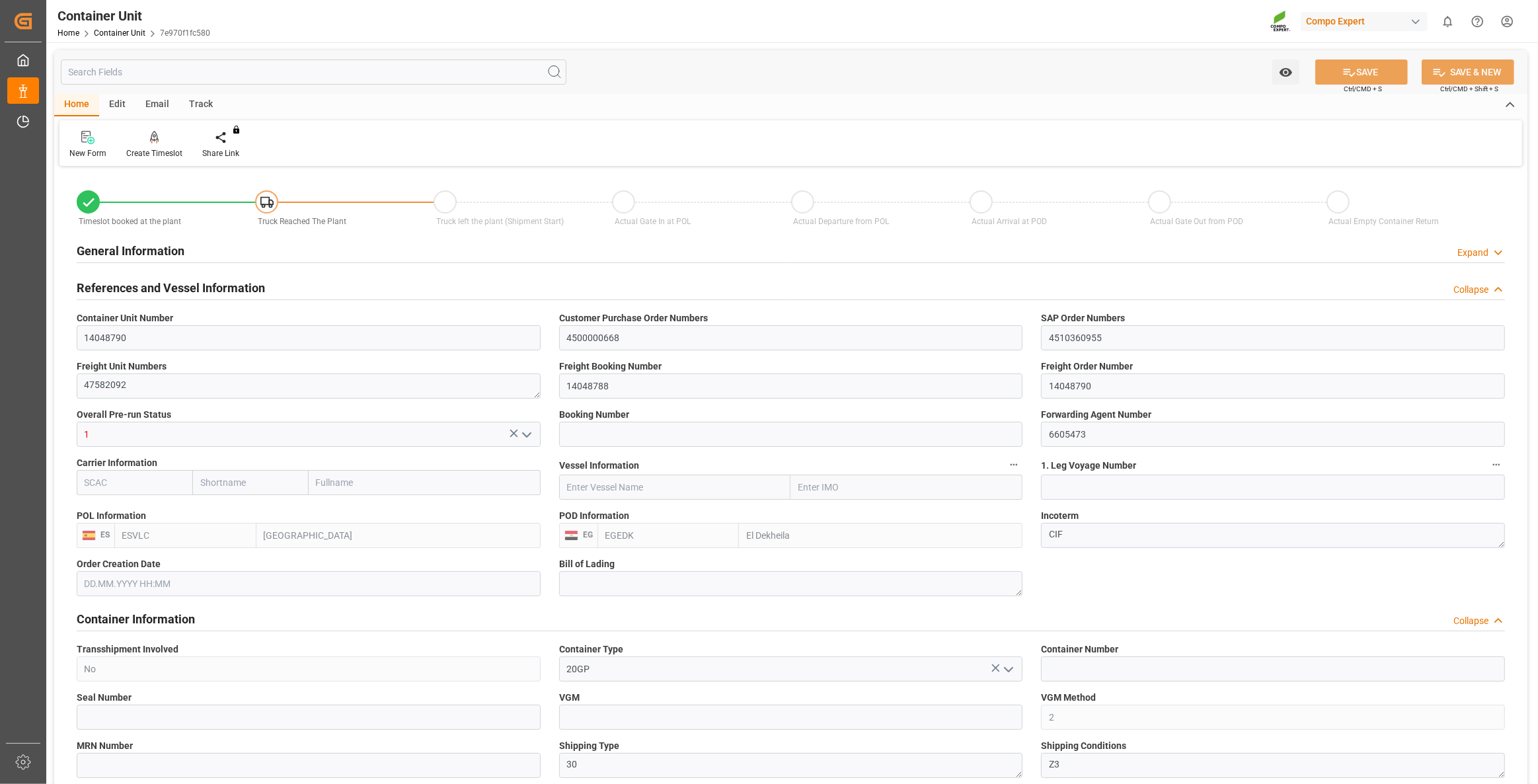
type input "0"
type input "60"
type input "24576"
type input "07.07.2025 12:48"
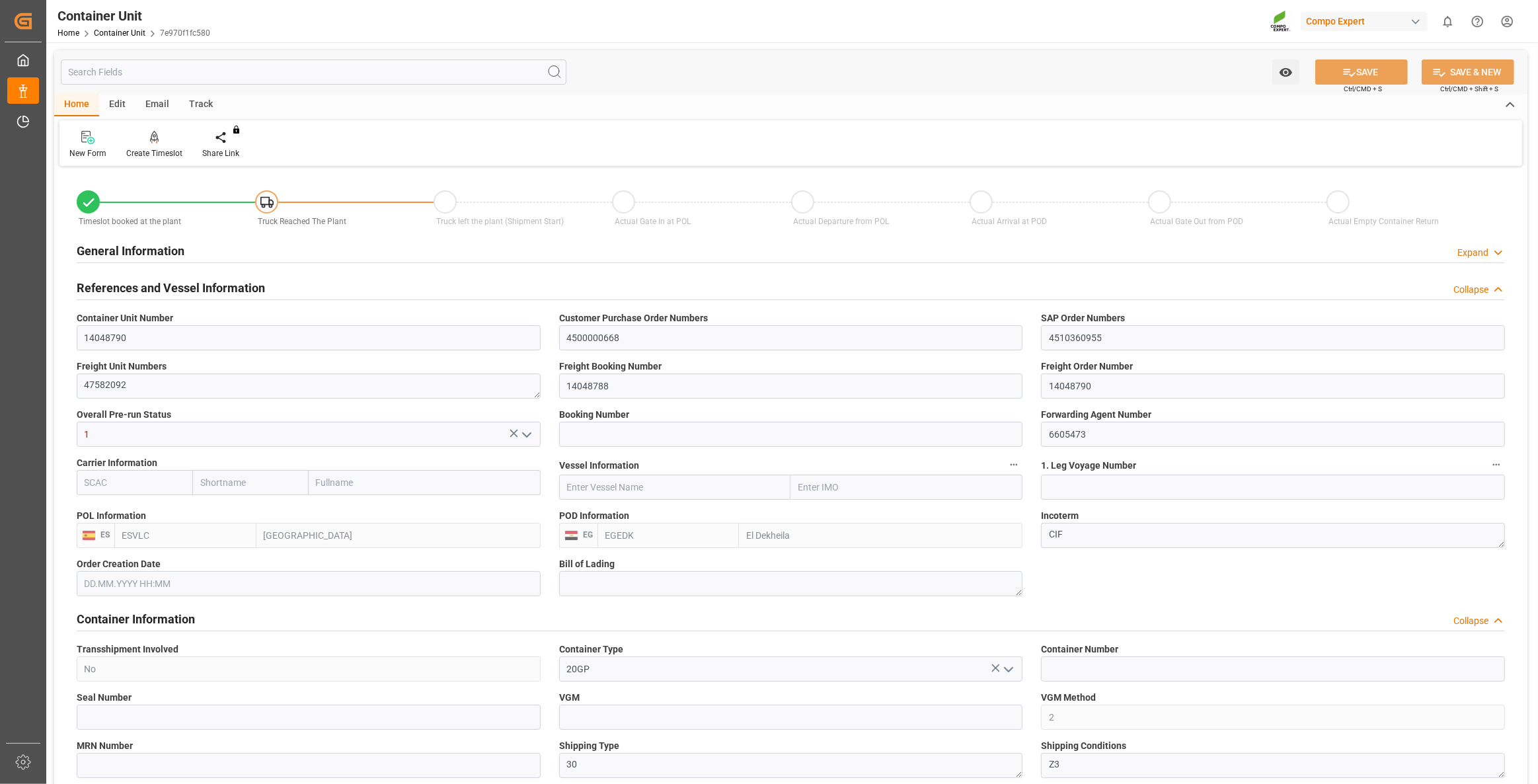
type input "07.07.2025"
click at [123, 142] on div "Create Timeslot" at bounding box center [155, 145] width 76 height 29
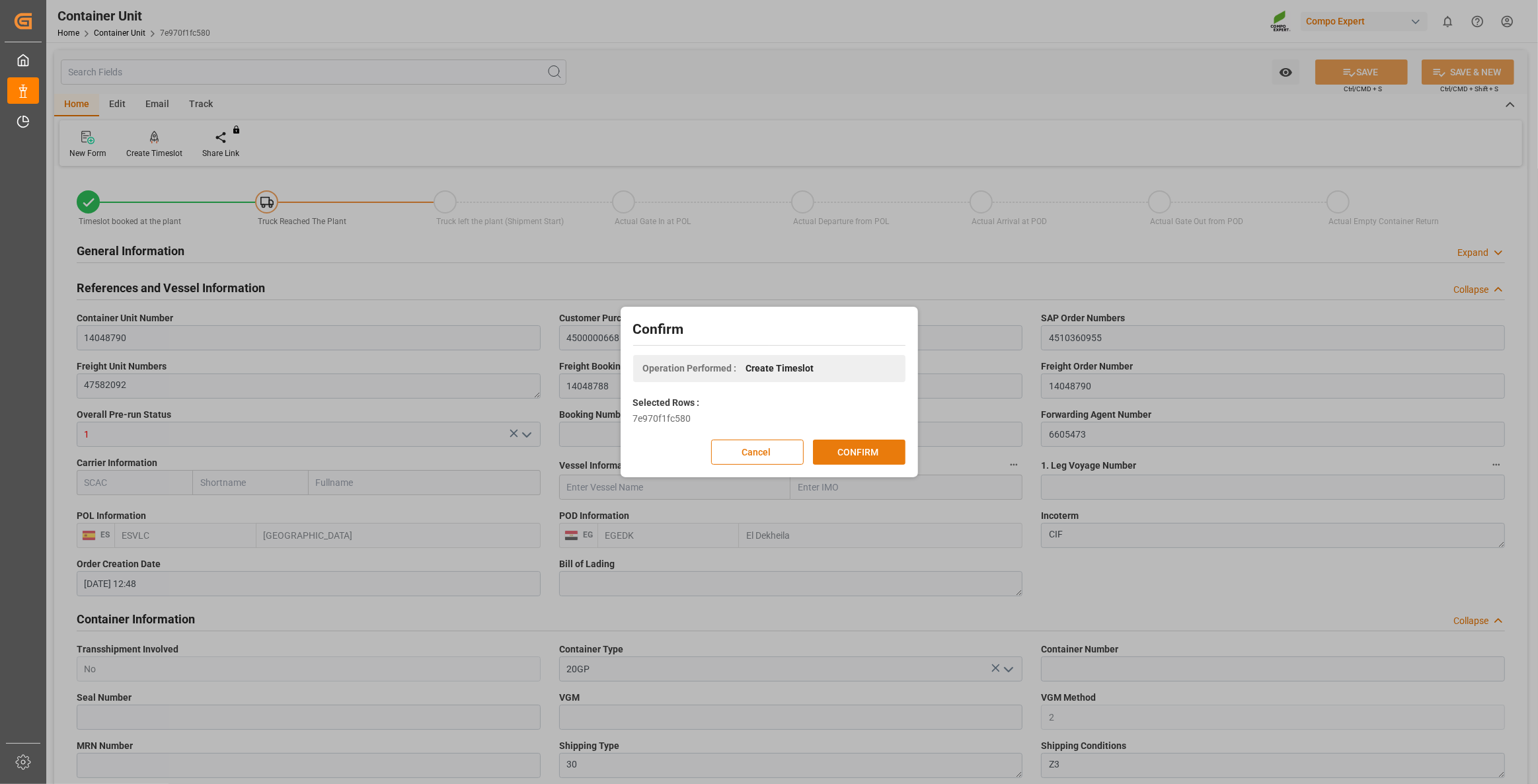
click at [895, 452] on button "CONFIRM" at bounding box center [858, 452] width 92 height 25
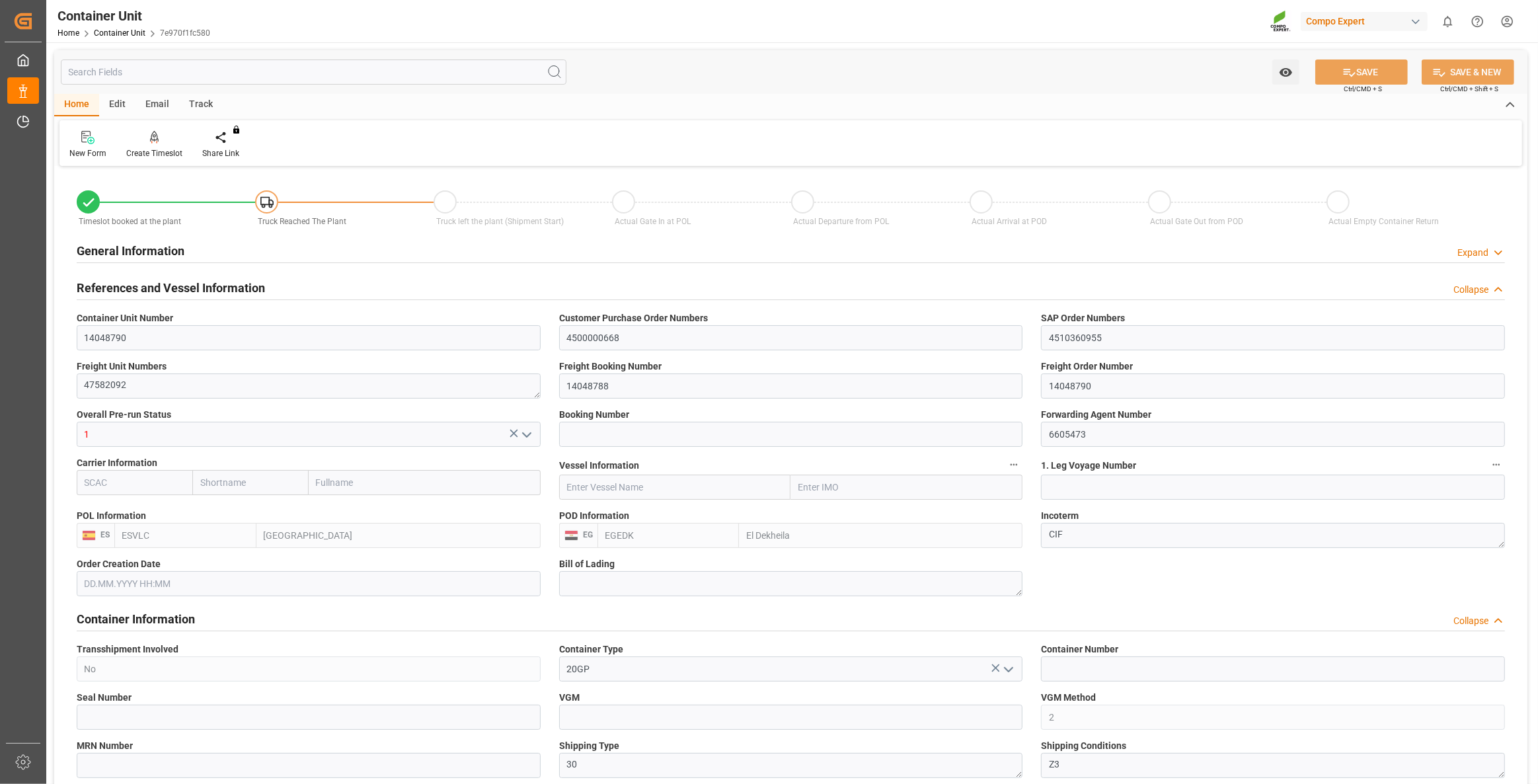
type input "ESVLC"
type input "EGEDK"
type input "10"
type input "0"
type input "11"
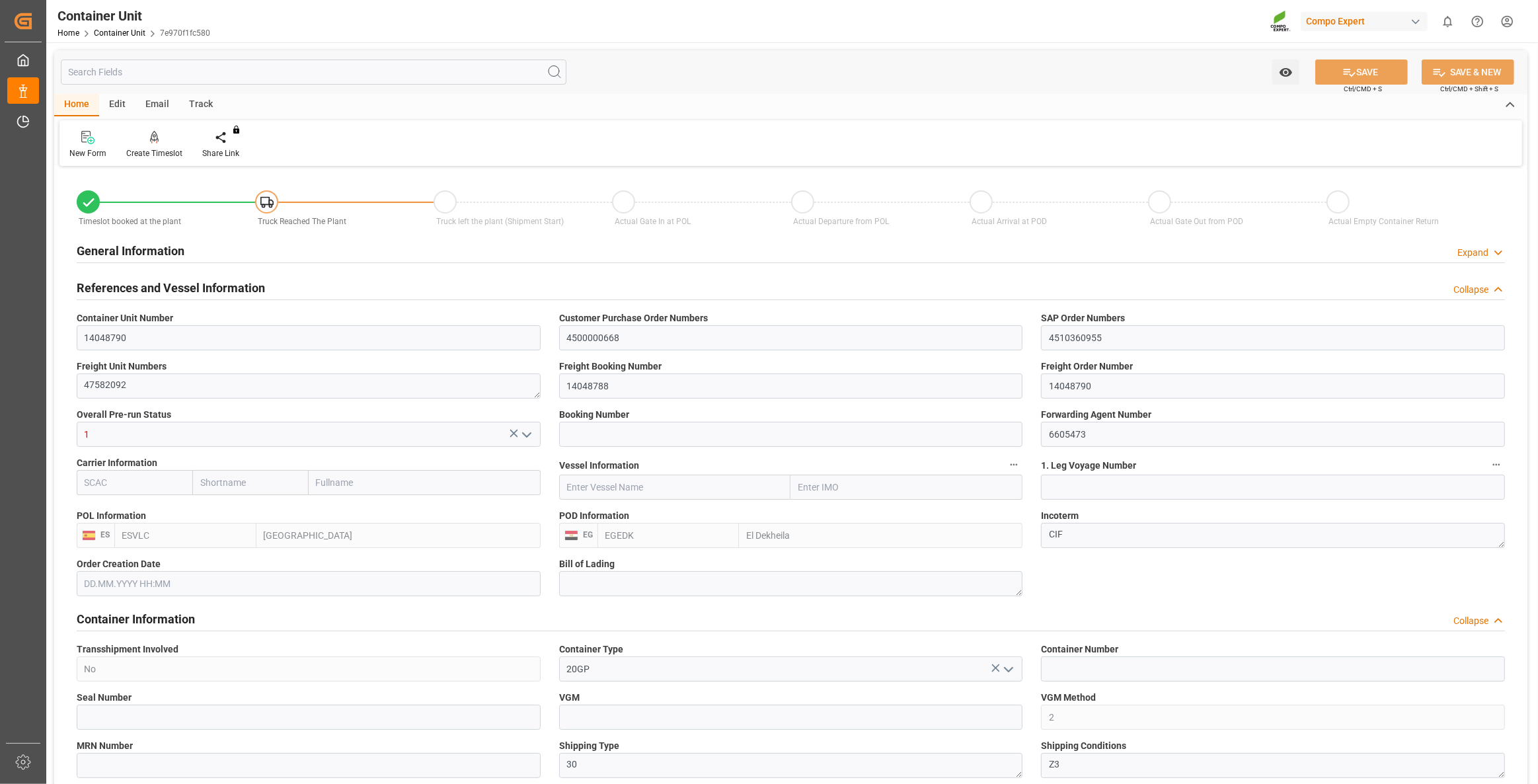
type input "0"
type input "60"
type input "24576"
type input "07.07.2025 12:48"
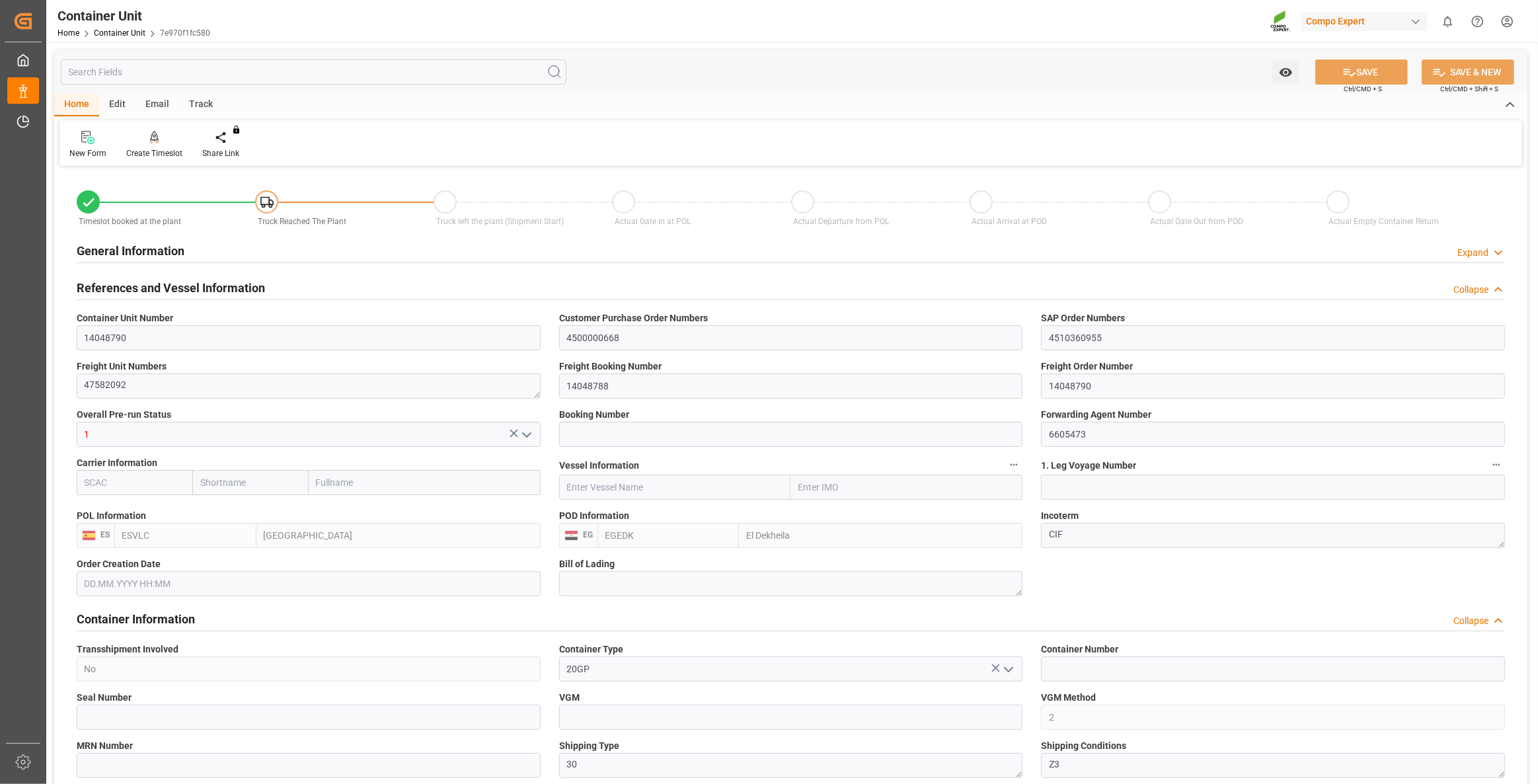
type input "07.07.2025"
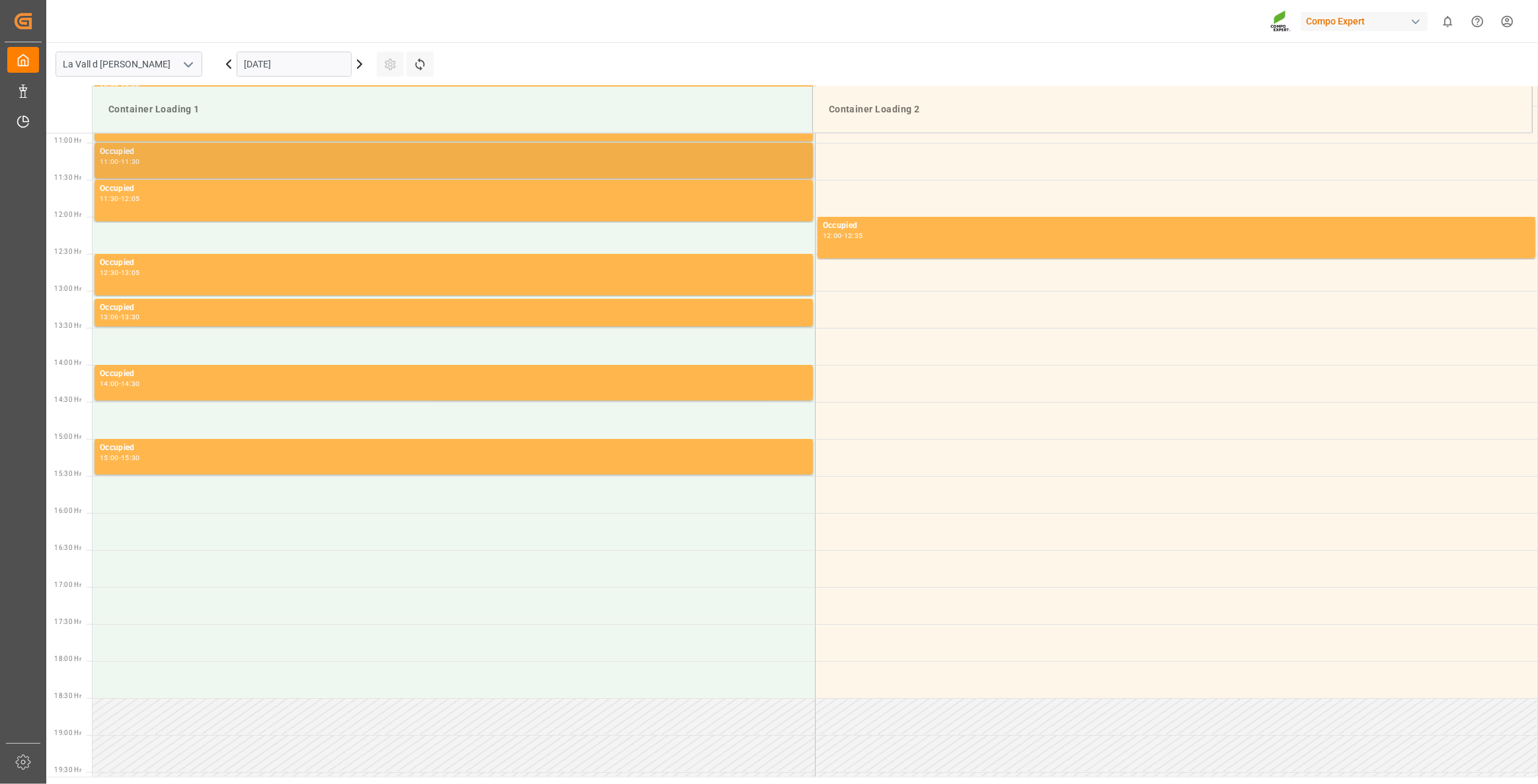
scroll to position [801, 0]
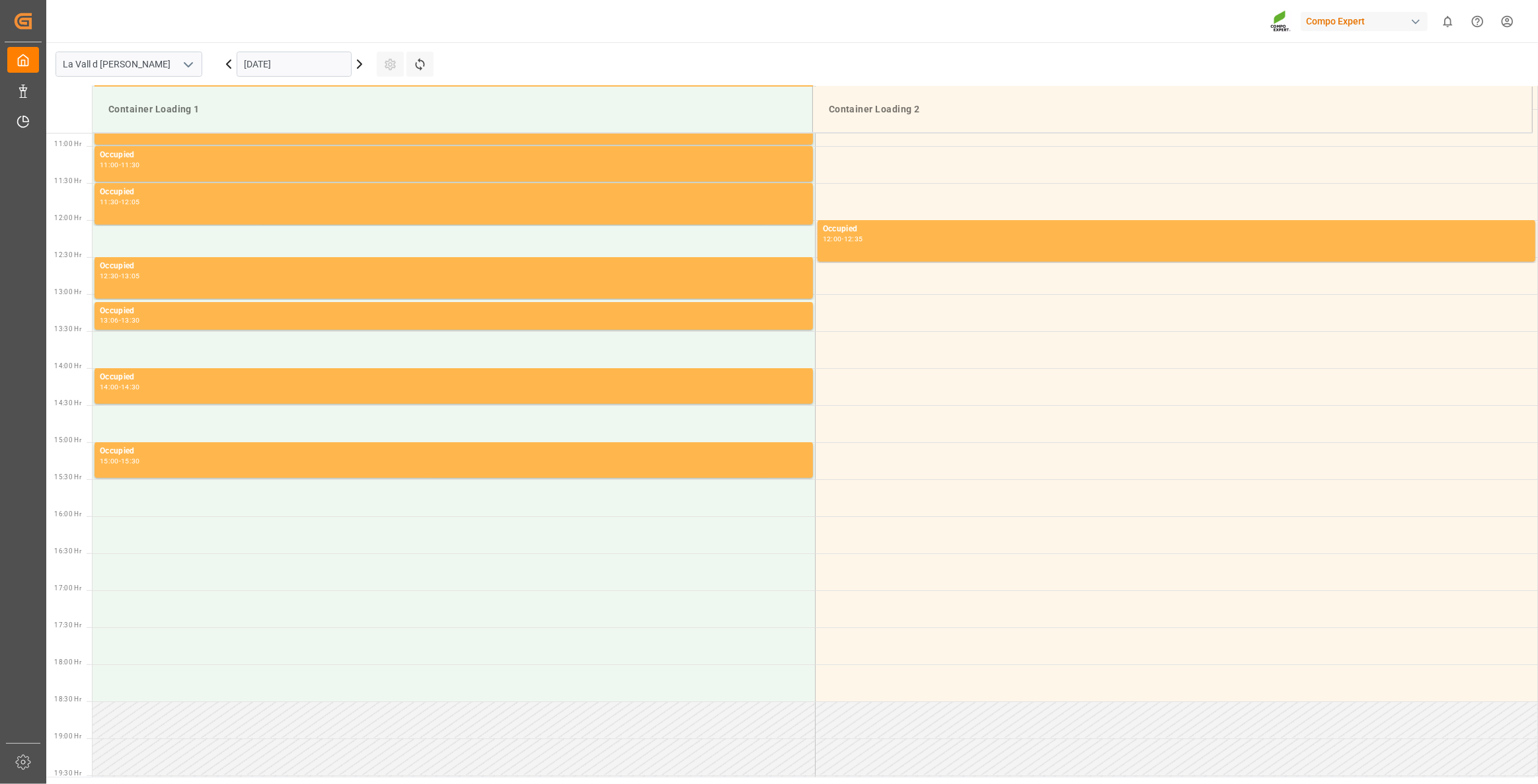
click at [303, 70] on input "[DATE]" at bounding box center [294, 64] width 115 height 25
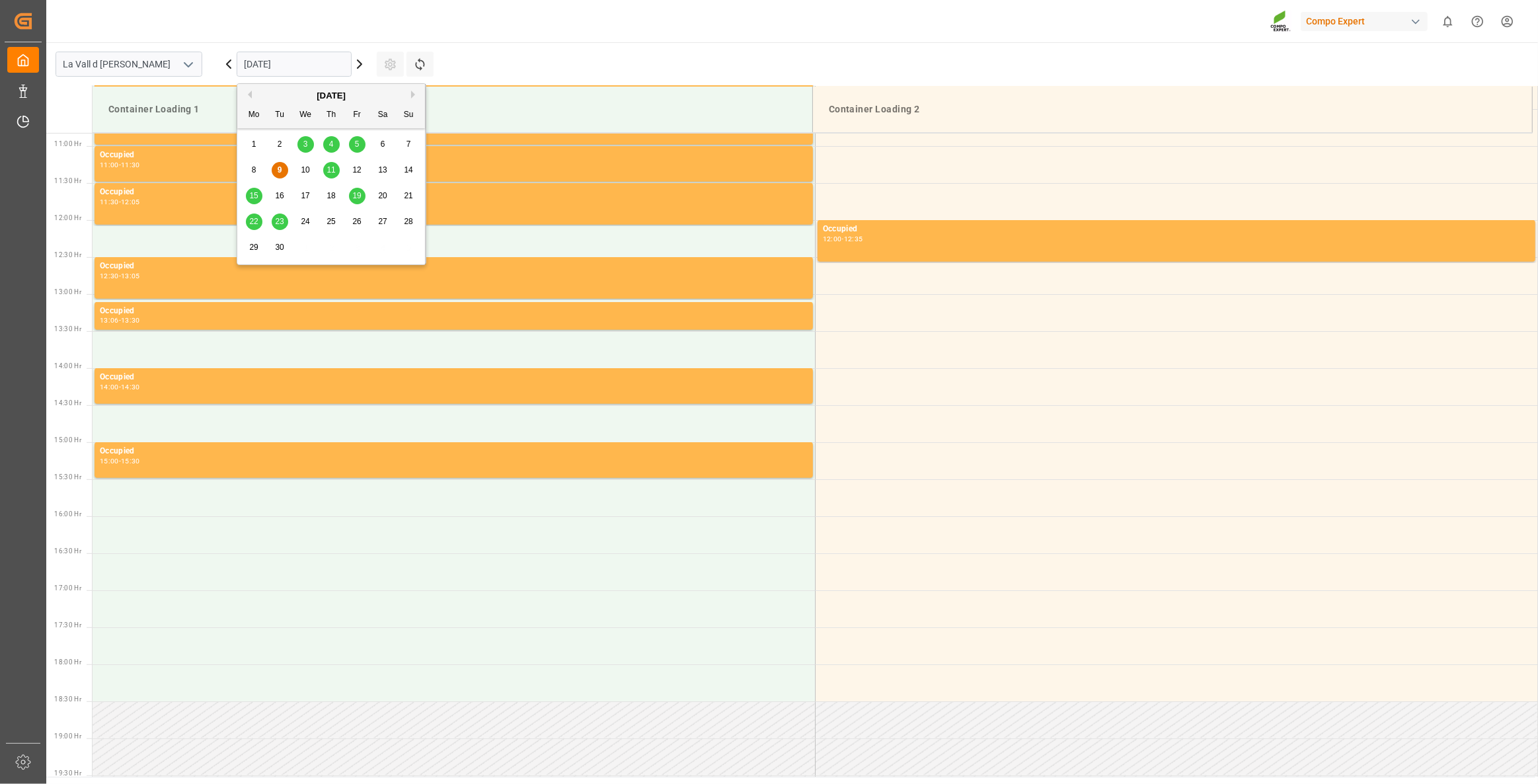
click at [326, 169] on span "11" at bounding box center [331, 169] width 9 height 9
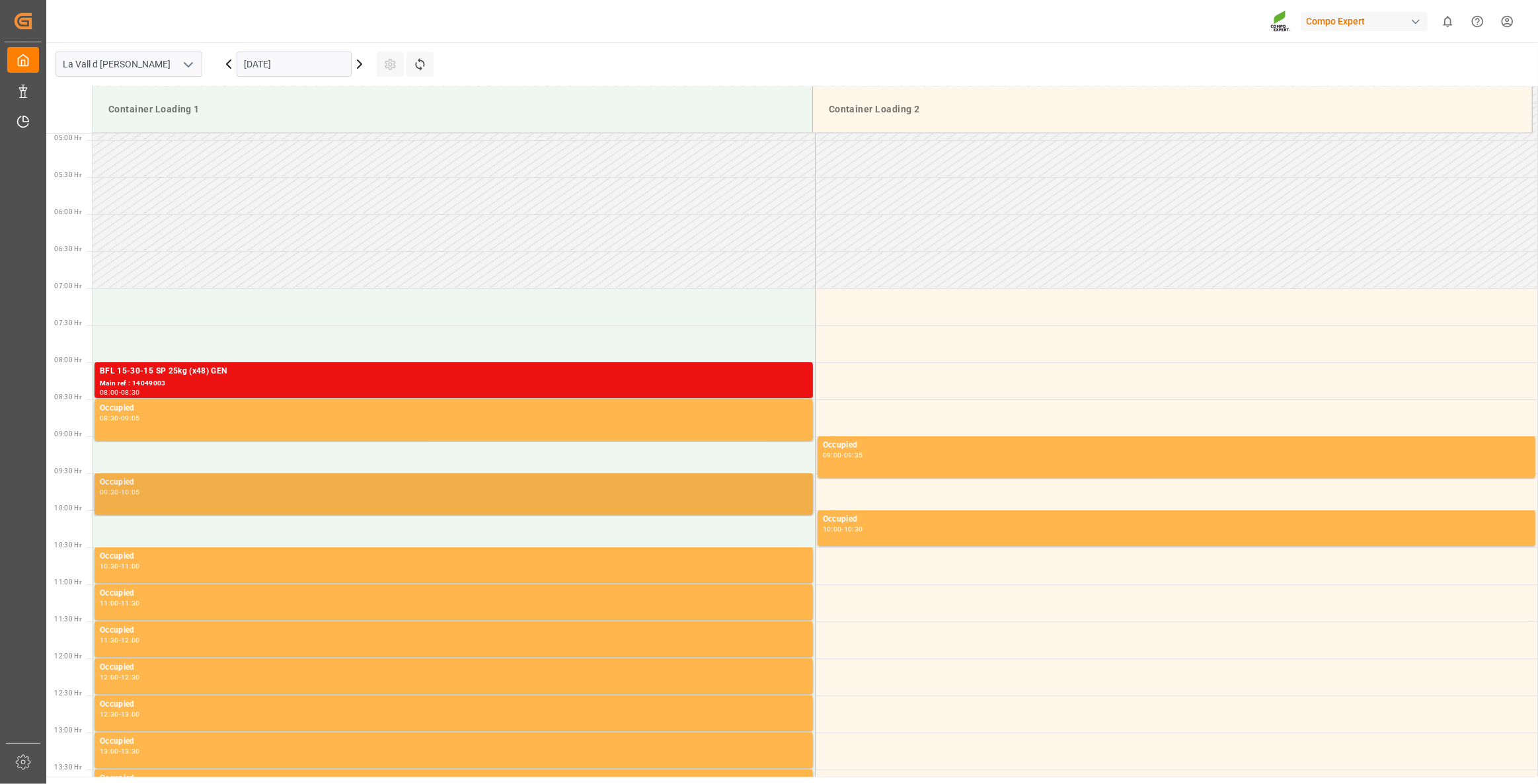
scroll to position [381, 0]
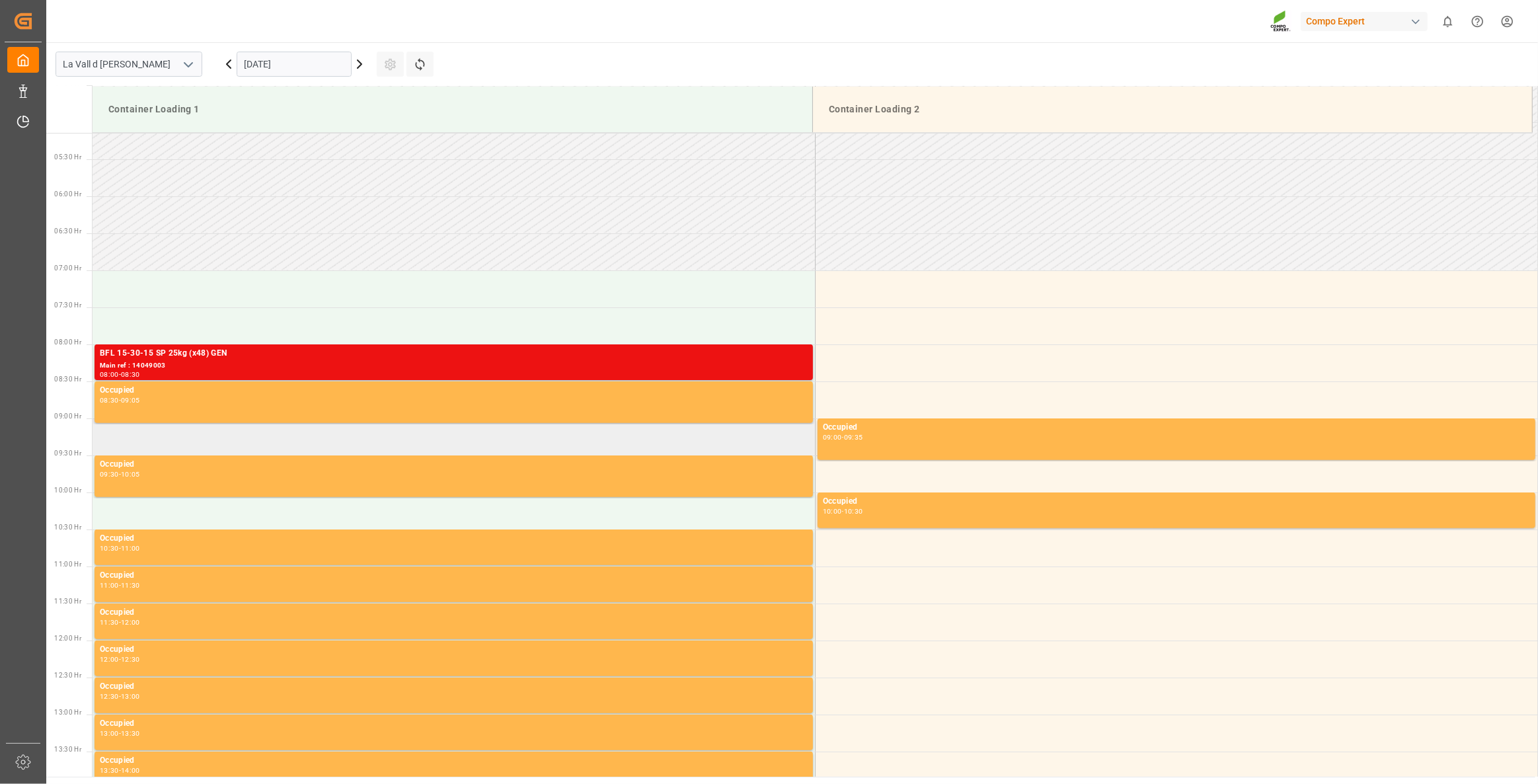
click at [130, 444] on td at bounding box center [453, 436] width 723 height 37
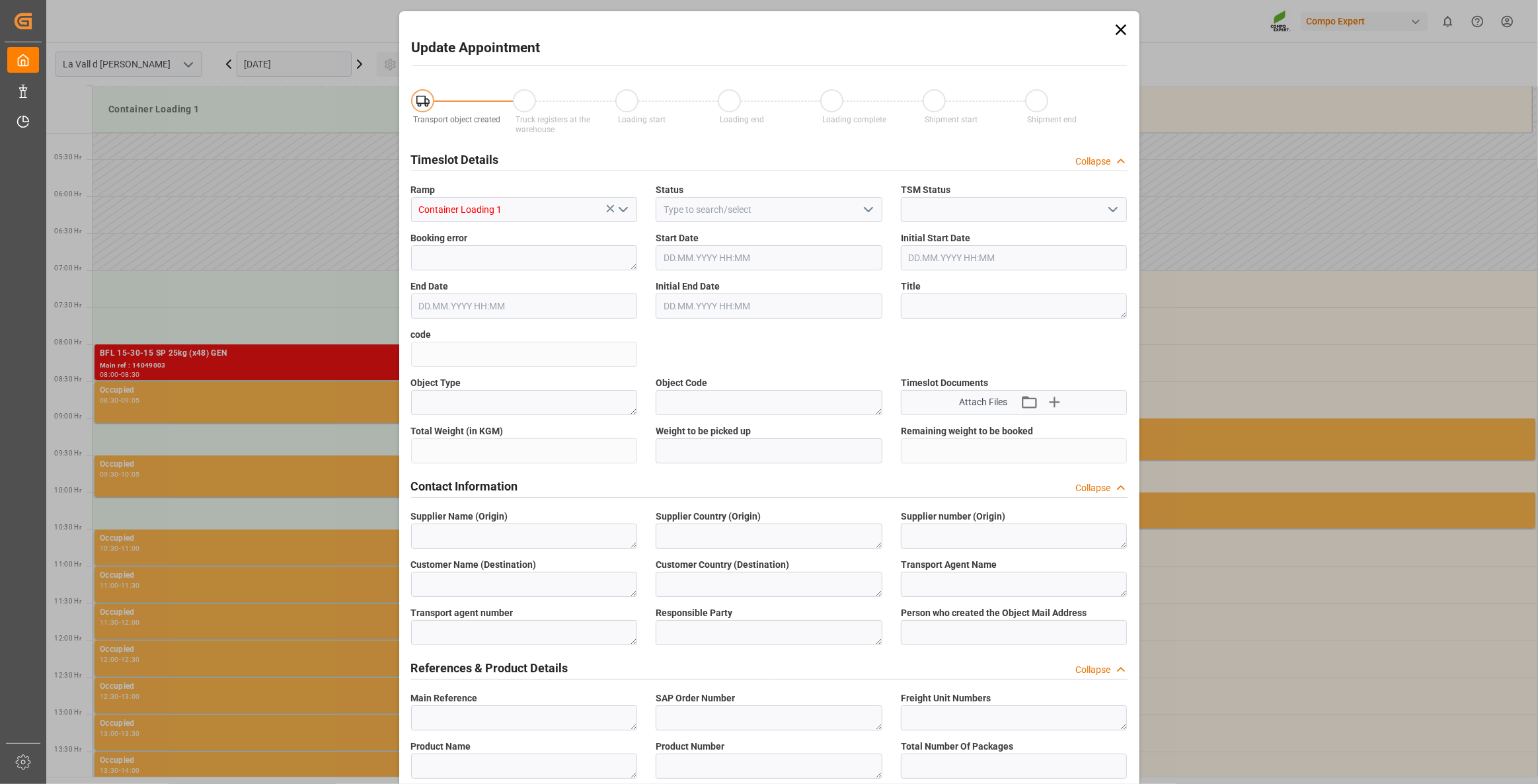
type input "11.09.2025 09:00"
type input "11.09.2025 09:30"
